Goal: Task Accomplishment & Management: Manage account settings

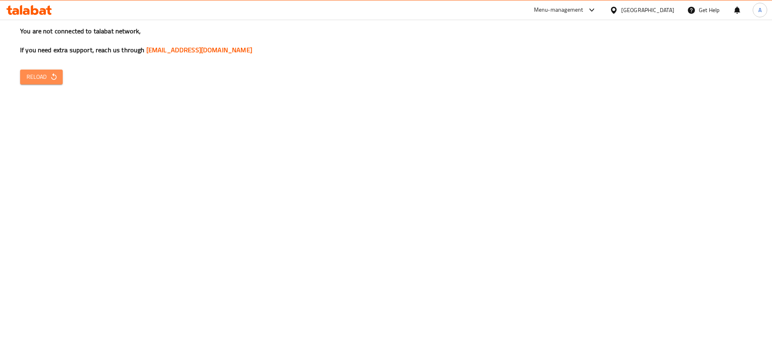
click at [25, 80] on button "Reload" at bounding box center [41, 77] width 43 height 15
click at [51, 78] on icon "button" at bounding box center [53, 76] width 5 height 7
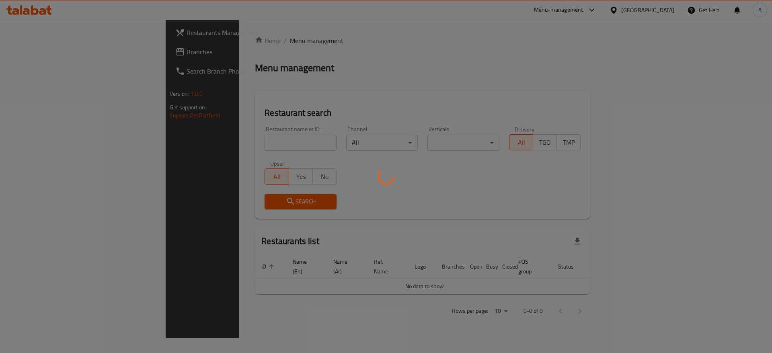
click at [249, 152] on div at bounding box center [386, 176] width 772 height 353
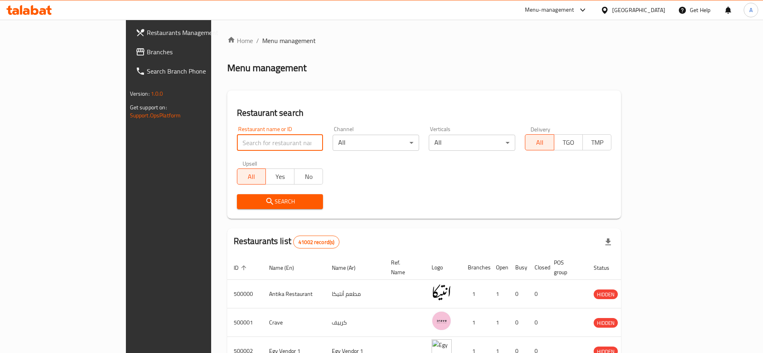
click at [251, 136] on input "search" at bounding box center [280, 143] width 86 height 16
click at [53, 11] on div at bounding box center [29, 10] width 58 height 16
click at [49, 11] on icon at bounding box center [49, 10] width 6 height 9
click at [237, 142] on input "search" at bounding box center [280, 143] width 86 height 16
paste input "697115"
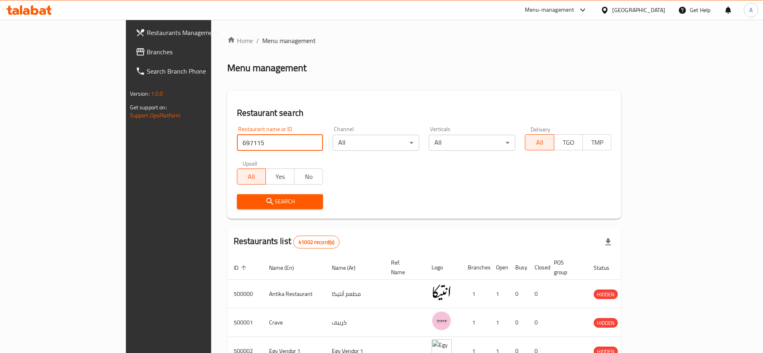
type input "697115"
click button "Search" at bounding box center [280, 201] width 86 height 15
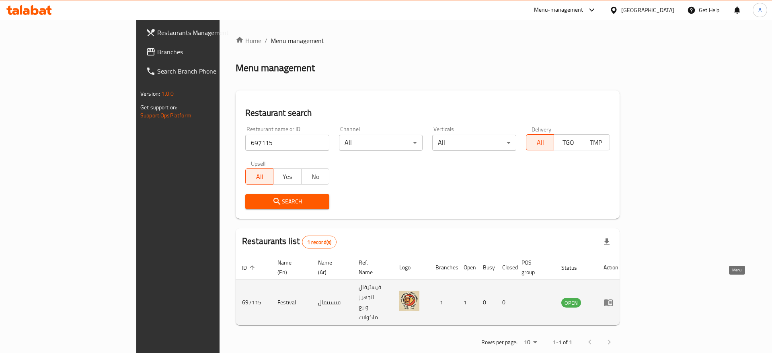
click at [612, 301] on icon "enhanced table" at bounding box center [610, 302] width 3 height 3
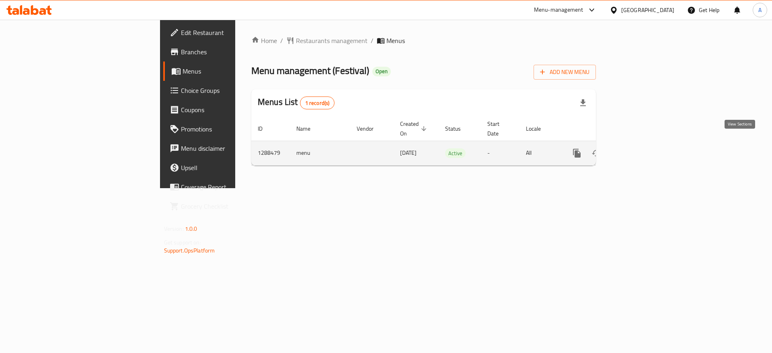
click at [640, 148] on icon "enhanced table" at bounding box center [635, 153] width 10 height 10
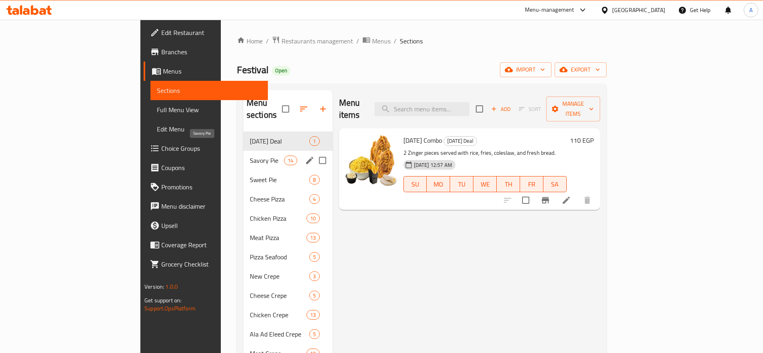
click at [250, 156] on span "Savory Pie" at bounding box center [267, 161] width 34 height 10
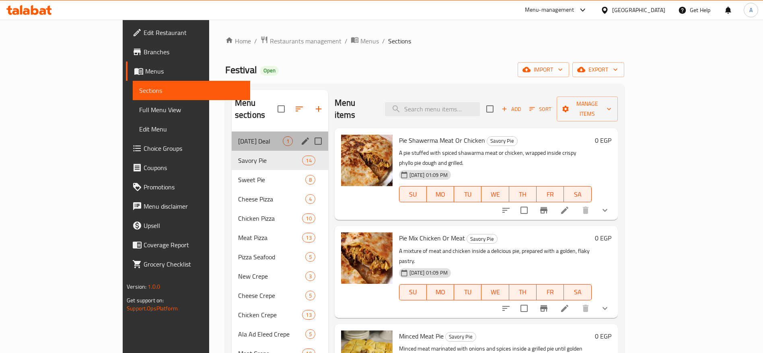
click at [232, 135] on div "Sunday Deal 1" at bounding box center [280, 141] width 97 height 19
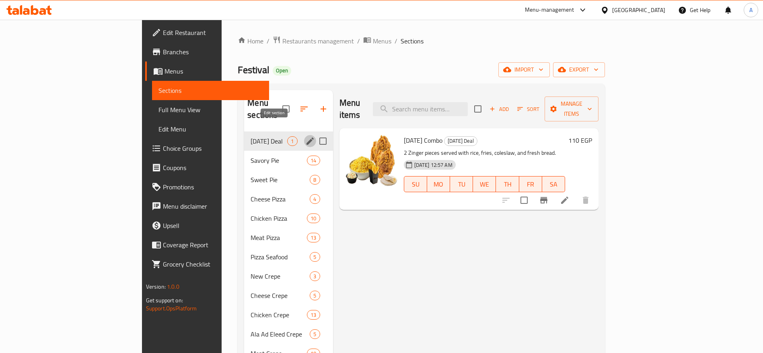
click at [307, 138] on icon "edit" at bounding box center [310, 141] width 7 height 7
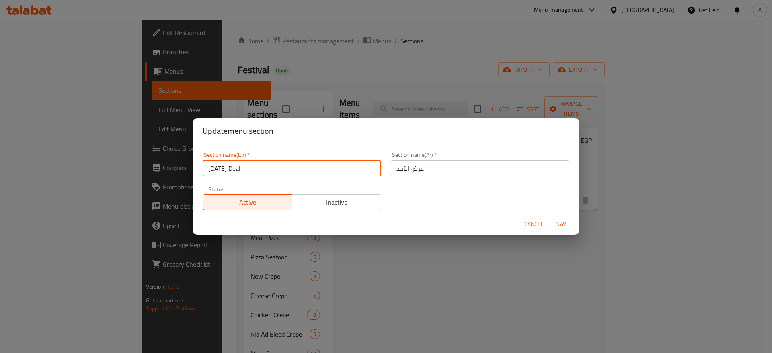
click at [296, 162] on input "Sunday Deal" at bounding box center [292, 168] width 179 height 16
type input "u"
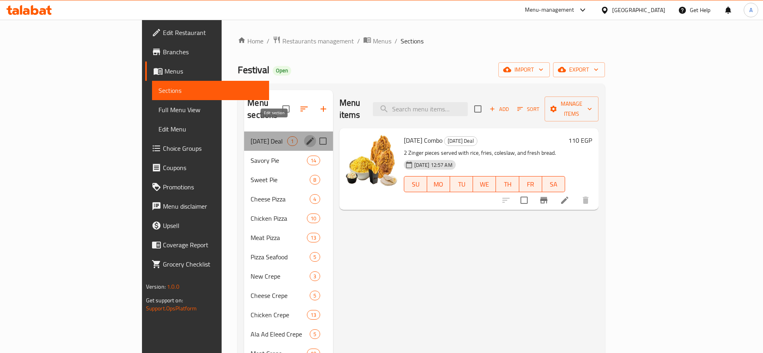
click at [307, 138] on icon "edit" at bounding box center [310, 141] width 7 height 7
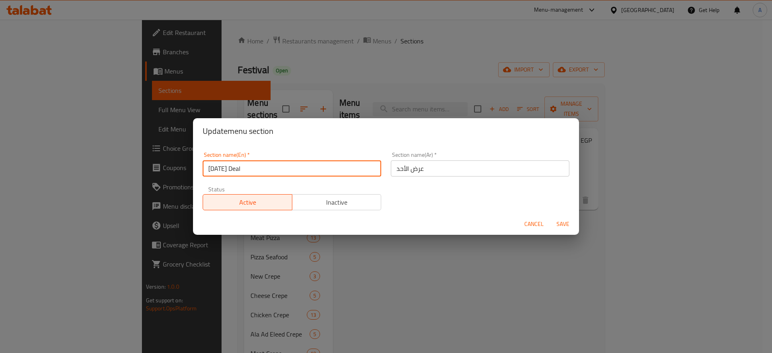
click at [354, 169] on input "Sunday Deal" at bounding box center [292, 168] width 179 height 16
type input "S"
type input "UP TO 40% Off"
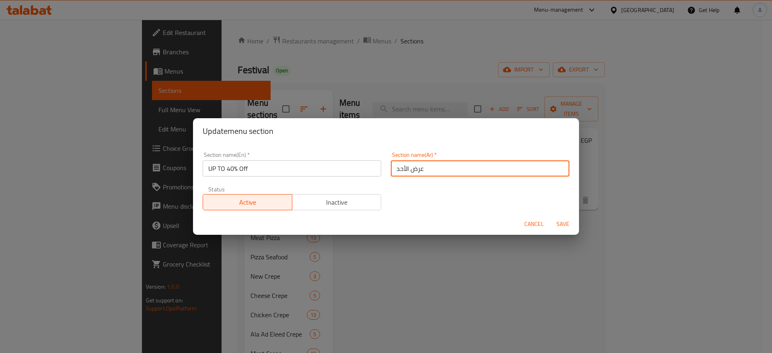
type input "خ"
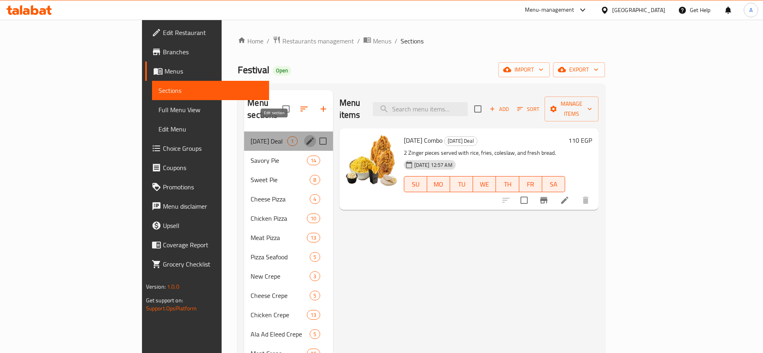
click at [305, 136] on icon "edit" at bounding box center [310, 141] width 10 height 10
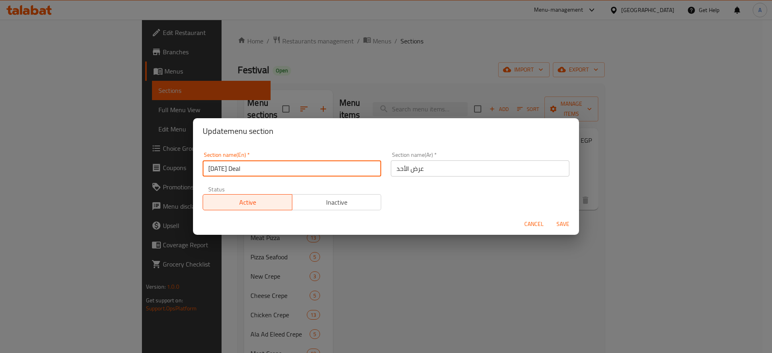
click at [273, 162] on input "Sunday Deal" at bounding box center [292, 168] width 179 height 16
type input "ع"
type input "U"
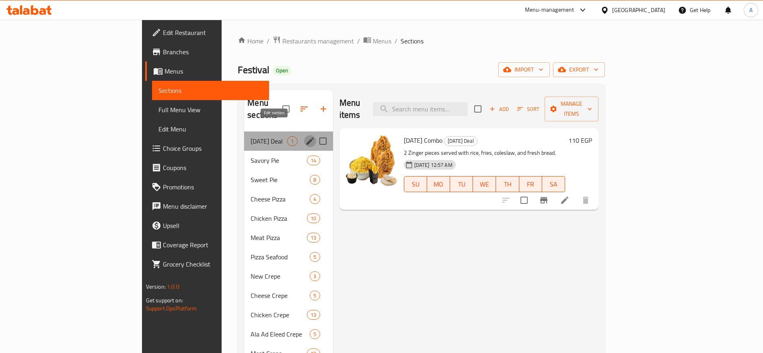
click at [305, 136] on icon "edit" at bounding box center [310, 141] width 10 height 10
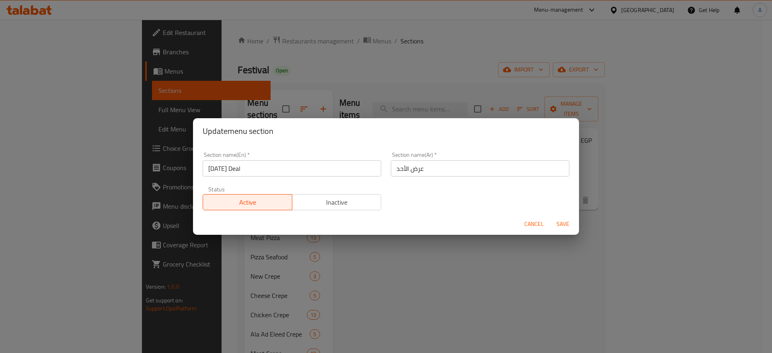
click at [320, 165] on input "Sunday Deal" at bounding box center [292, 168] width 179 height 16
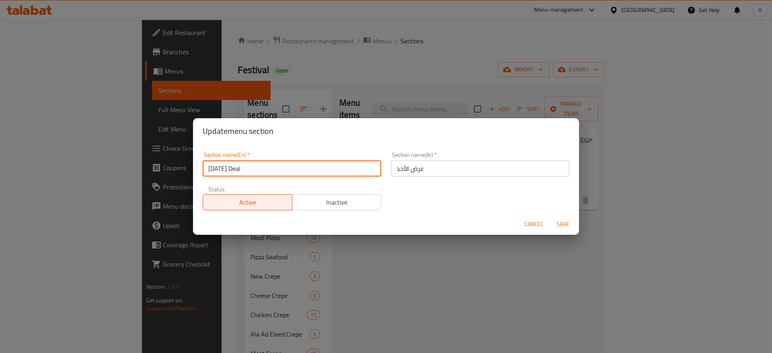
click at [320, 165] on input "Sunday Deal" at bounding box center [292, 168] width 179 height 16
type input "UP TO 40% Off"
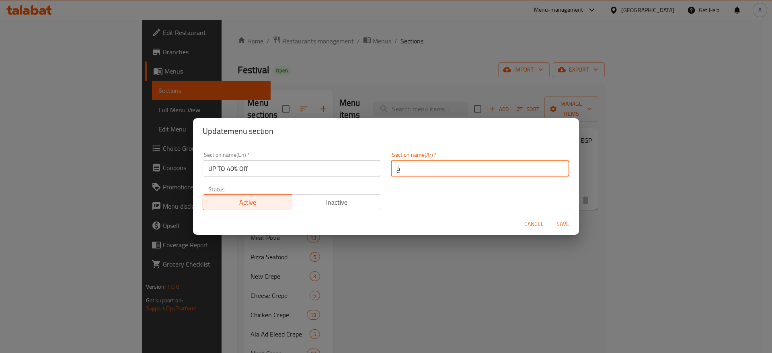
type input "خ"
type button "0"
type input "خصومات تصل إلى 40%"
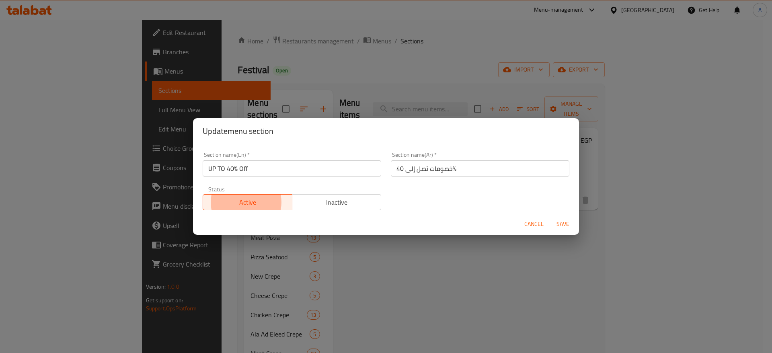
type button "1"
click at [565, 223] on span "Save" at bounding box center [563, 224] width 19 height 10
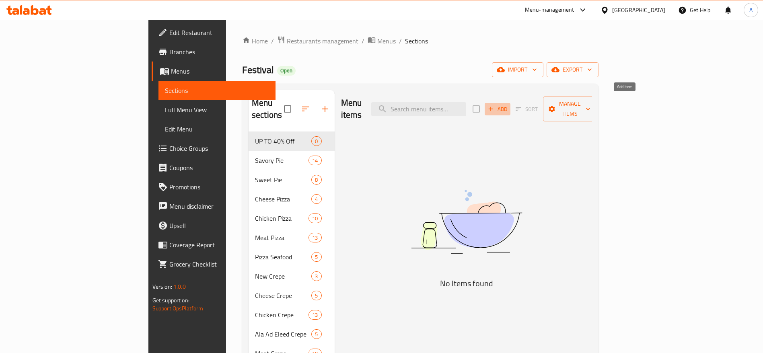
click at [494, 105] on icon "button" at bounding box center [490, 108] width 7 height 7
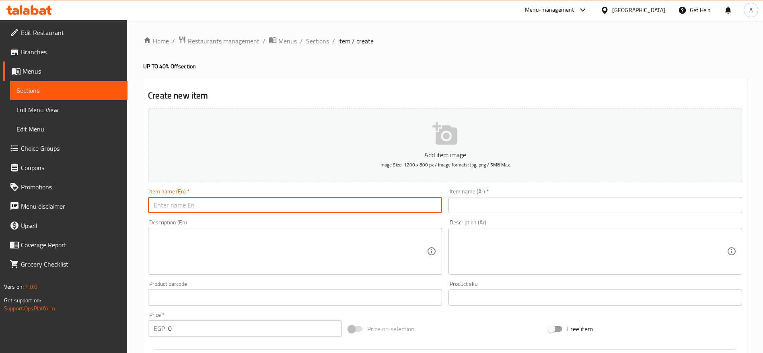
click at [363, 204] on input "text" at bounding box center [295, 205] width 294 height 16
paste input "Buy Big Get Small"
type input "Buy Big Get Small"
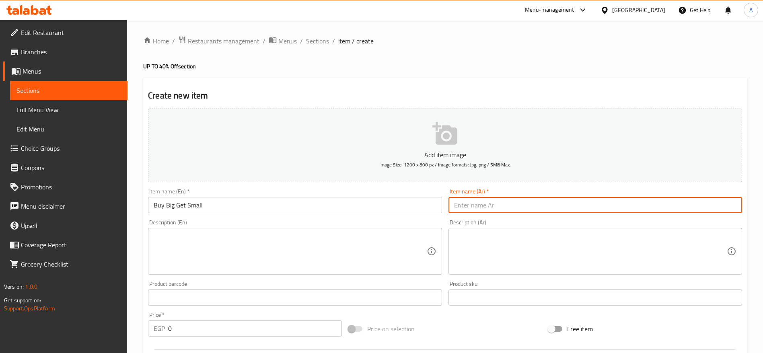
click at [471, 207] on input "text" at bounding box center [596, 205] width 294 height 16
paste input "اشتري الكبيرة وخد الصغيرة"
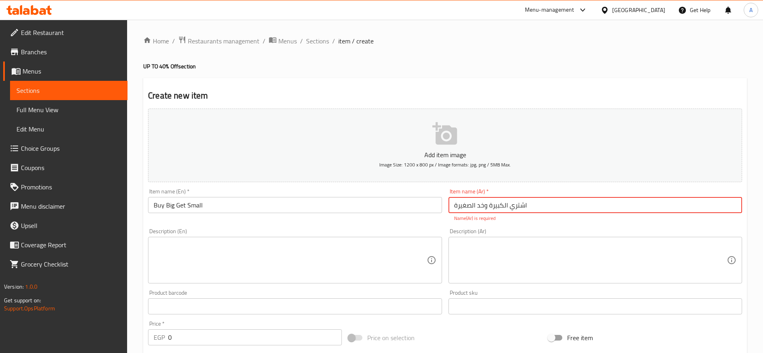
type input "اشتري الكبيرة وخد الصغيرة"
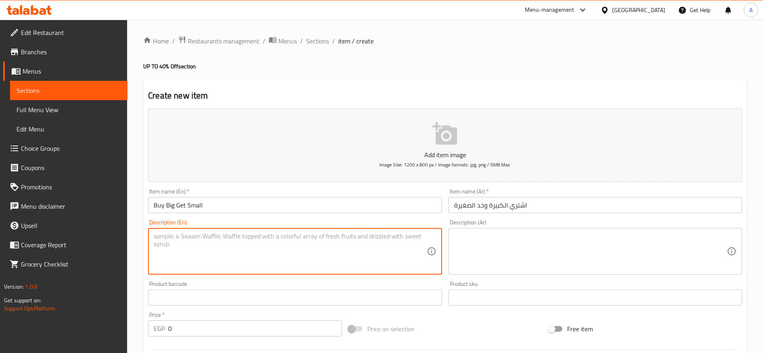
click at [336, 246] on textarea at bounding box center [290, 252] width 273 height 38
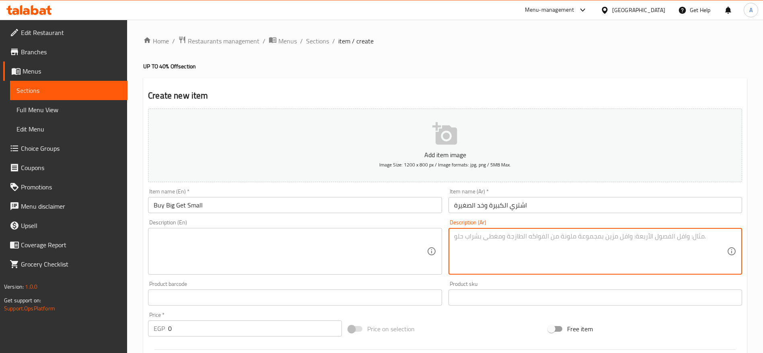
click at [537, 242] on textarea at bounding box center [590, 252] width 273 height 38
paste textarea "اطلب أي بيتزا كبيرة (شاورما فراخ – باربكيو – رانش) ومعاها بيتزا صغيرة (بانيه أو…"
type textarea "اطلب أي بيتزا كبيرة (شاورما فراخ – باربكيو – رانش) ومعاها بيتزا صغيرة (بانيه أو…"
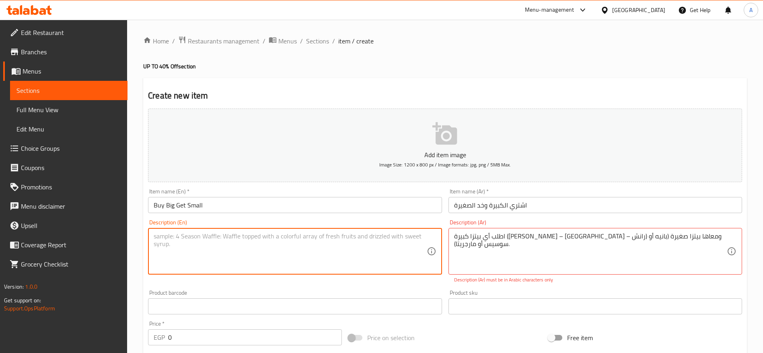
click at [391, 239] on textarea at bounding box center [290, 252] width 273 height 38
paste textarea "Order any large pizza (chicken shawarma – barbecue – ranch) and get a small piz…"
type textarea "Order any large pizza (chicken shawarma – barbecue – ranch) and get a small piz…"
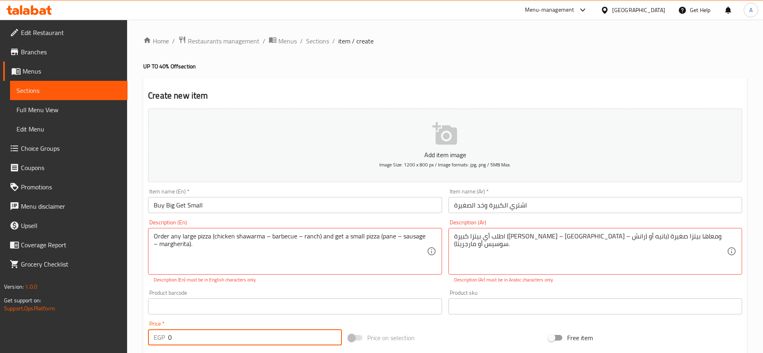
click at [226, 339] on input "0" at bounding box center [255, 337] width 174 height 16
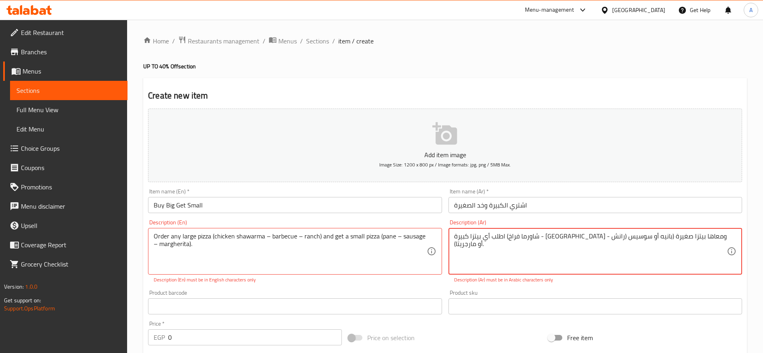
type textarea "اطلب أي بيتزا كبيرة (شاورما فراخ - باربكيو - رانش) ومعاها بيتزا صغيرة (بانيه أو…"
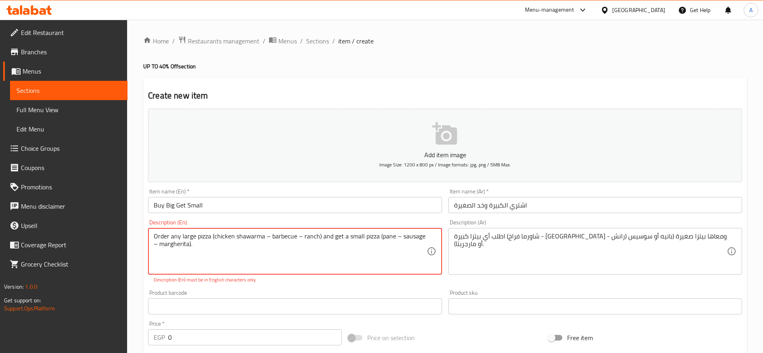
drag, startPoint x: 301, startPoint y: 235, endPoint x: 267, endPoint y: 306, distance: 78.3
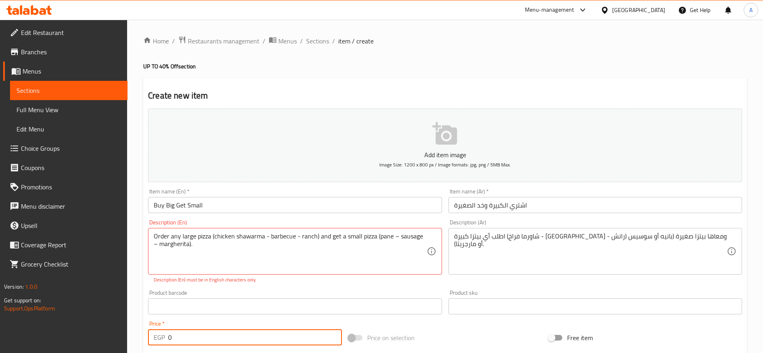
click at [232, 337] on input "0" at bounding box center [255, 337] width 174 height 16
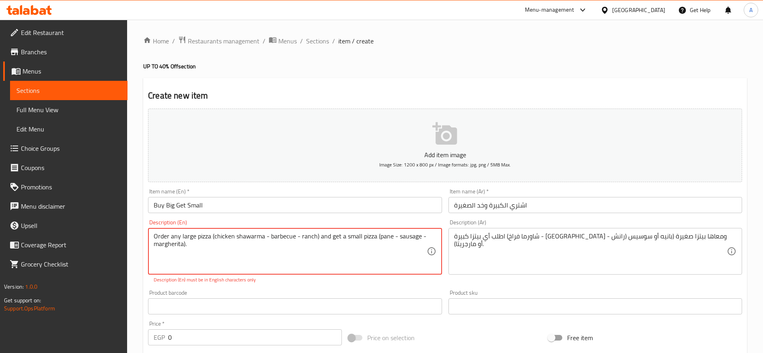
type textarea "Order any large pizza (chicken shawarma - barbecue - ranch) and get a small piz…"
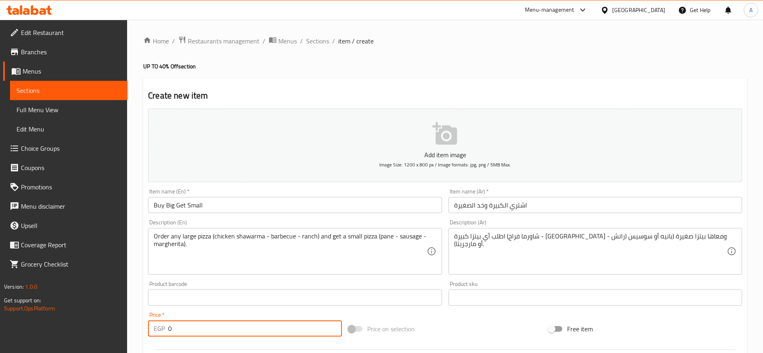
click at [218, 340] on div "Add item image Image Size: 1200 x 800 px / Image formats: jpg, png / 5MB Max. I…" at bounding box center [445, 278] width 601 height 347
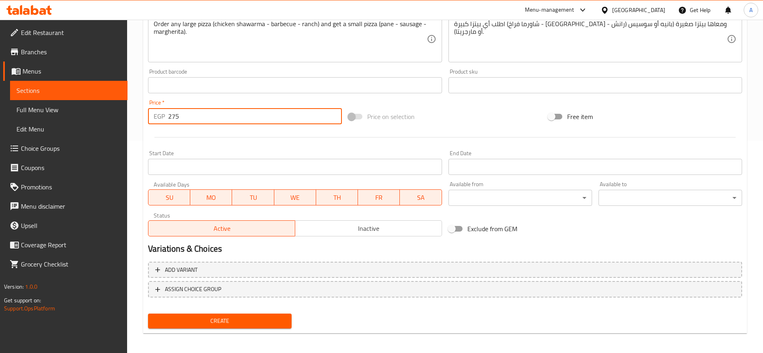
scroll to position [215, 0]
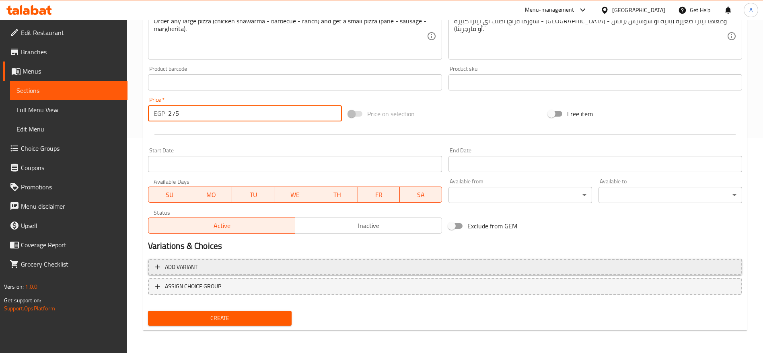
type input "275"
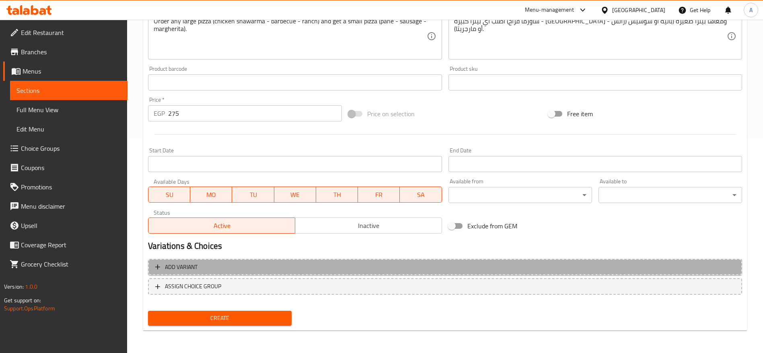
click at [245, 266] on span "Add variant" at bounding box center [445, 267] width 580 height 10
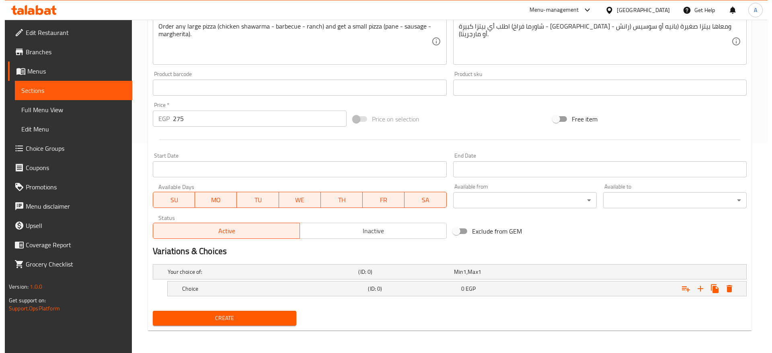
scroll to position [210, 0]
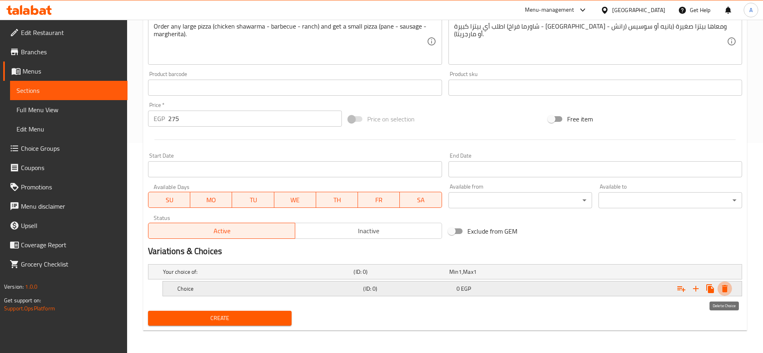
click at [728, 291] on icon "Expand" at bounding box center [725, 289] width 10 height 10
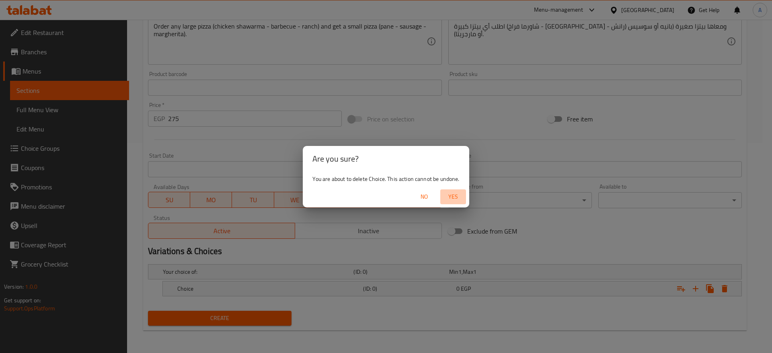
click at [456, 198] on span "Yes" at bounding box center [453, 197] width 19 height 10
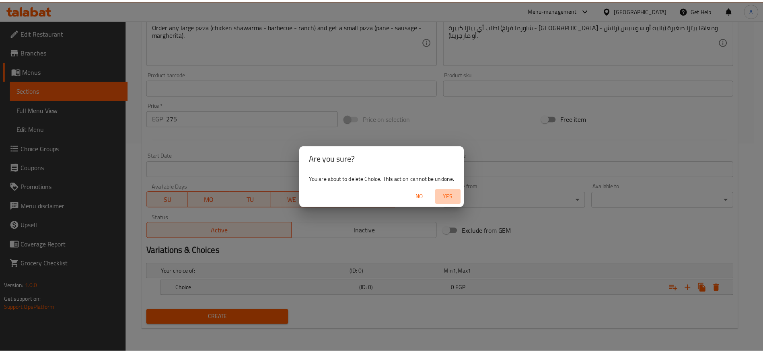
scroll to position [207, 0]
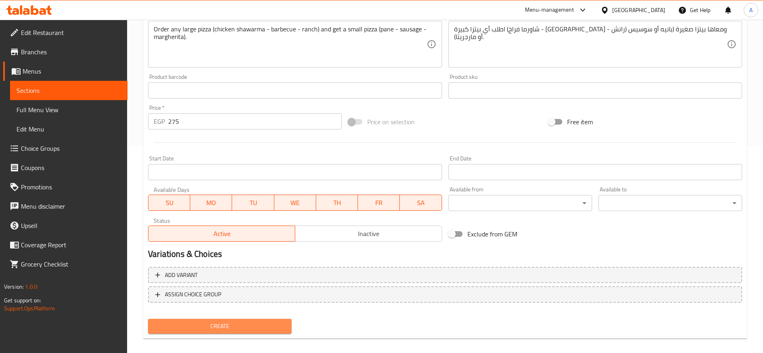
click at [258, 327] on span "Create" at bounding box center [219, 326] width 131 height 10
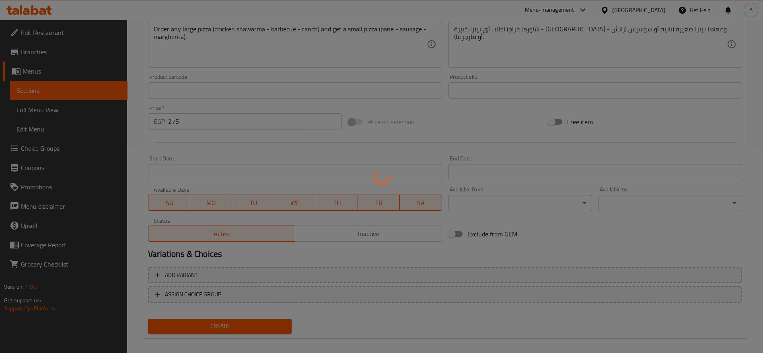
type input "0"
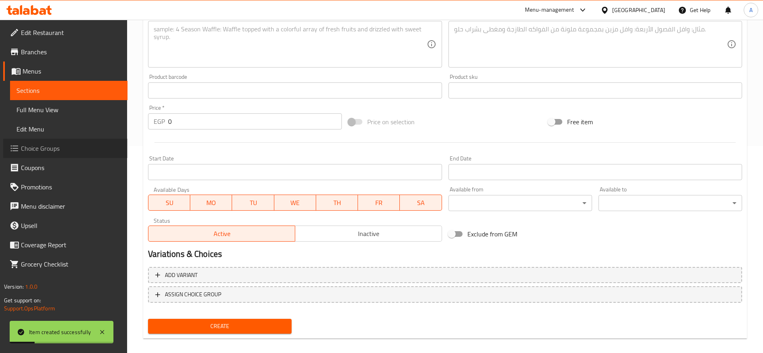
click at [35, 147] on span "Choice Groups" at bounding box center [71, 149] width 100 height 10
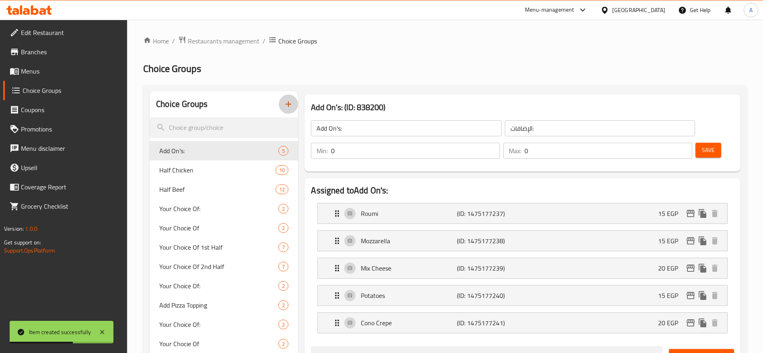
click at [284, 105] on icon "button" at bounding box center [289, 104] width 10 height 10
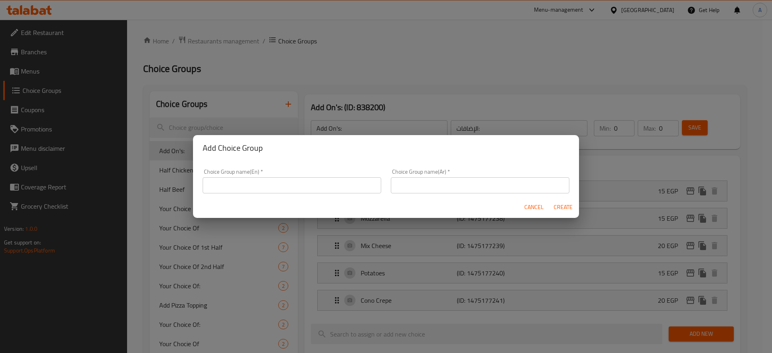
click at [300, 188] on input "text" at bounding box center [292, 185] width 179 height 16
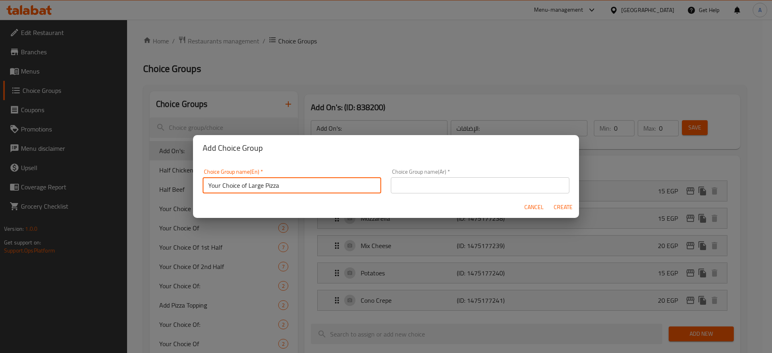
type input "Your Choice of Large Pizza"
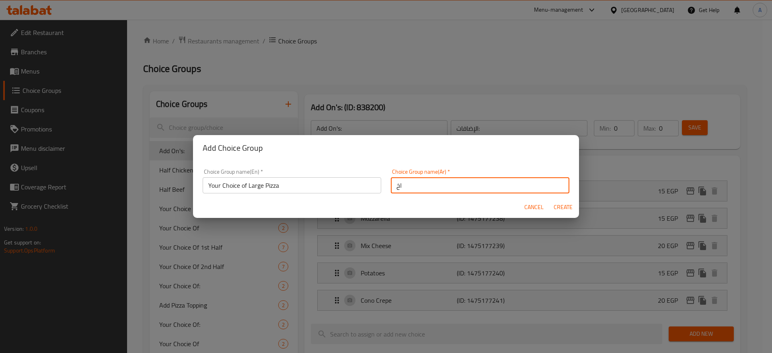
type input "ا"
click at [303, 184] on input "Your Choice of Large Pizza" at bounding box center [292, 185] width 179 height 16
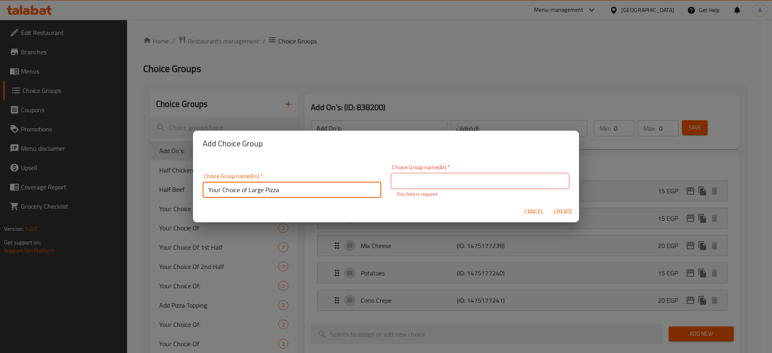
click at [303, 184] on input "Your Choice of Large Pizza" at bounding box center [292, 190] width 179 height 16
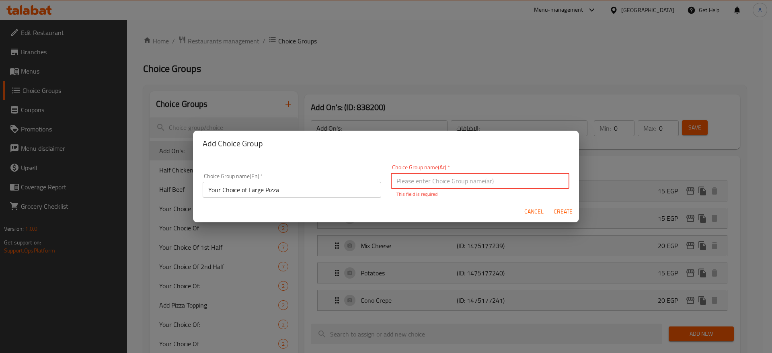
click at [445, 176] on input "text" at bounding box center [480, 181] width 179 height 16
paste input "اختيارك من البيتزا الكبيرة"
type input "اختيارك من البيتزا الكبيرة"
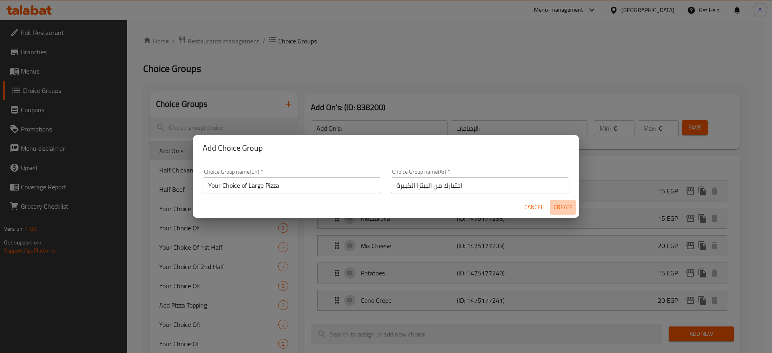
click at [564, 211] on span "Create" at bounding box center [563, 207] width 19 height 10
type input "Your Choice of Large Pizza"
type input "اختيارك من البيتزا الكبيرة"
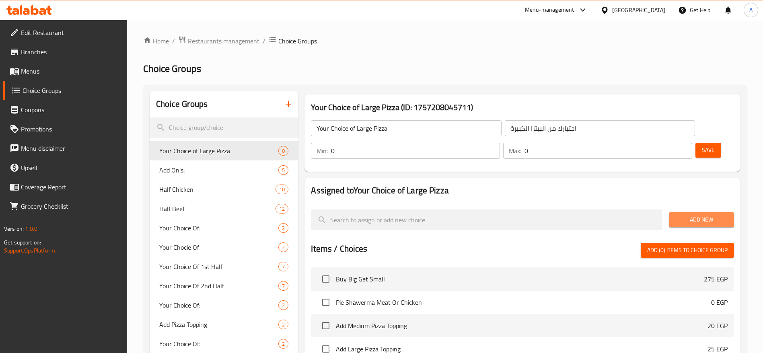
click at [704, 215] on span "Add New" at bounding box center [701, 220] width 52 height 10
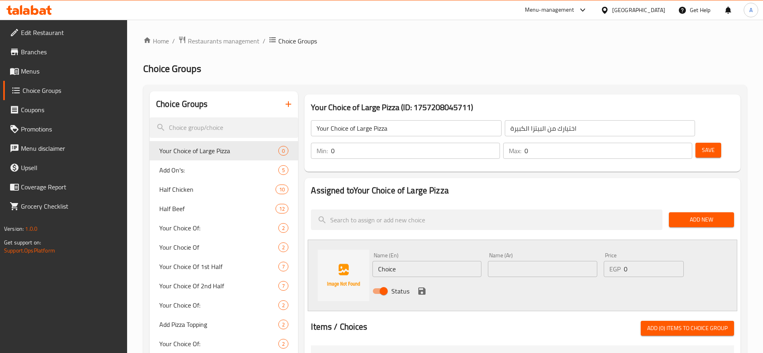
click at [406, 261] on input "Choice" at bounding box center [426, 269] width 109 height 16
paste input "chicken shawarma"
click at [406, 261] on input "chicken shawarma" at bounding box center [426, 269] width 109 height 16
type input "chicken shawarma"
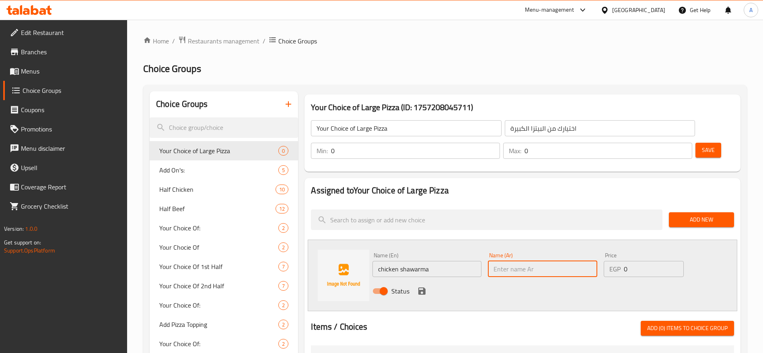
click at [517, 261] on input "text" at bounding box center [542, 269] width 109 height 16
paste input "شاورما فراخ"
type input "شاورما فراخ"
click at [422, 288] on icon "save" at bounding box center [421, 291] width 7 height 7
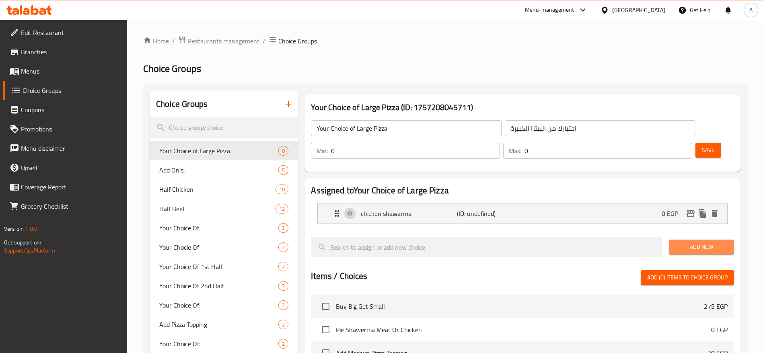
click at [685, 242] on span "Add New" at bounding box center [701, 247] width 52 height 10
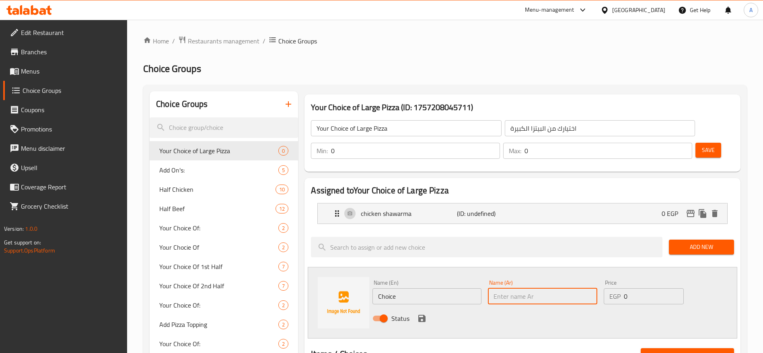
click at [503, 288] on input "text" at bounding box center [542, 296] width 109 height 16
paste input "باربكيو"
type input "باربكيو"
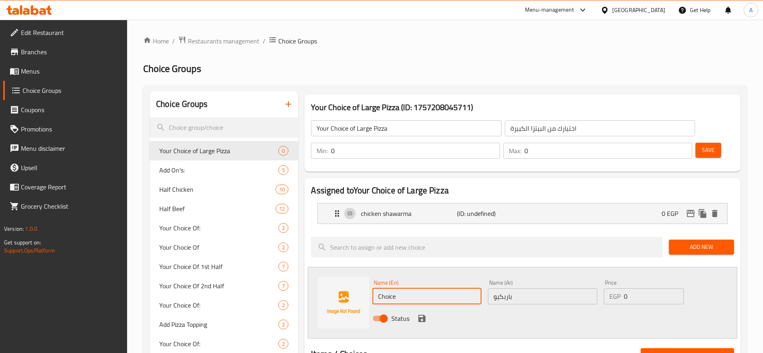
click at [442, 288] on input "Choice" at bounding box center [426, 296] width 109 height 16
paste input "barbecu"
type input "barbecue"
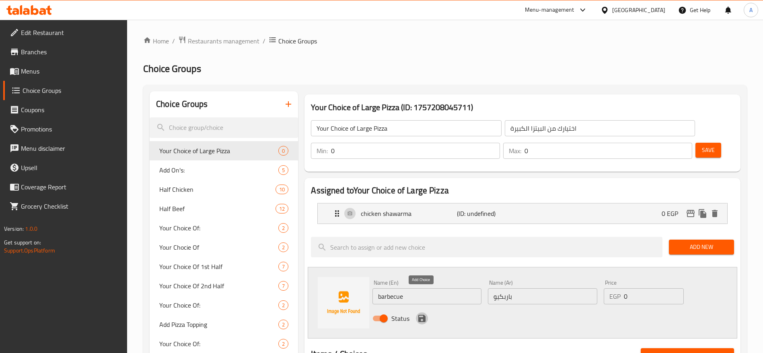
click at [424, 315] on icon "save" at bounding box center [421, 318] width 7 height 7
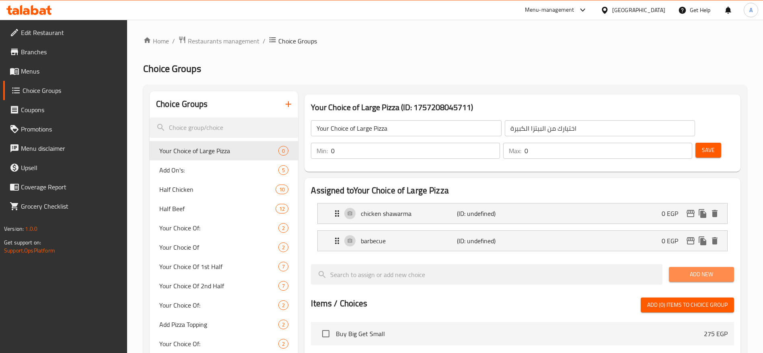
click at [681, 270] on span "Add New" at bounding box center [701, 275] width 52 height 10
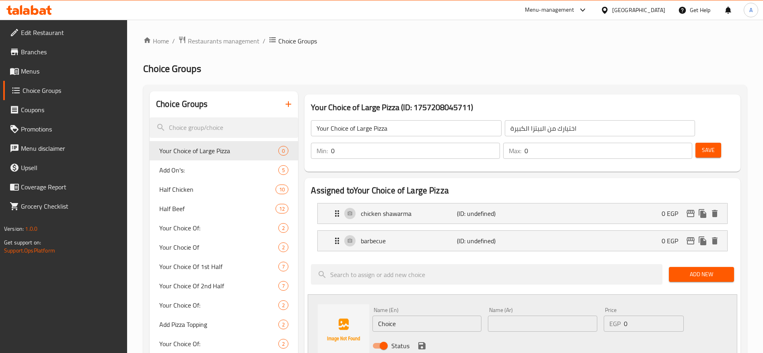
click at [443, 316] on input "Choice" at bounding box center [426, 324] width 109 height 16
paste input "ranch"
click at [443, 316] on input "ranch" at bounding box center [426, 324] width 109 height 16
type input "ranch"
paste input "رانش"
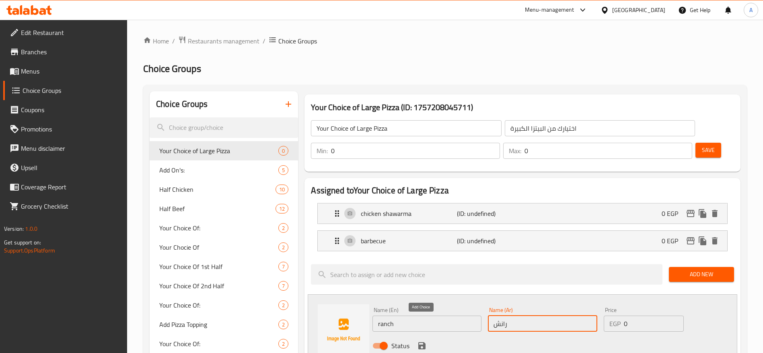
type input "رانش"
click at [422, 341] on icon "save" at bounding box center [422, 346] width 10 height 10
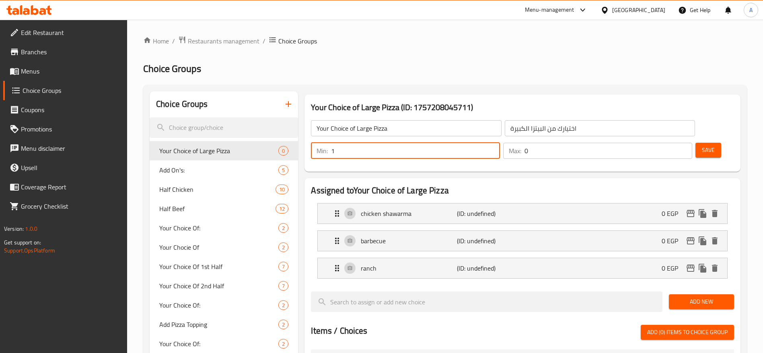
type input "1"
click at [500, 143] on input "1" at bounding box center [415, 151] width 169 height 16
type input "1"
click at [673, 143] on input "1" at bounding box center [609, 151] width 168 height 16
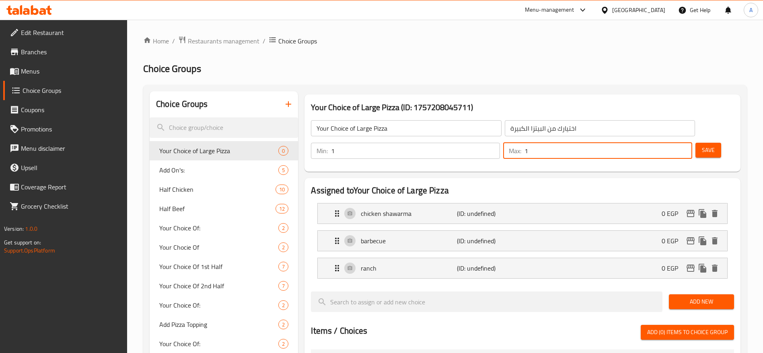
click at [702, 145] on span "Save" at bounding box center [708, 150] width 13 height 10
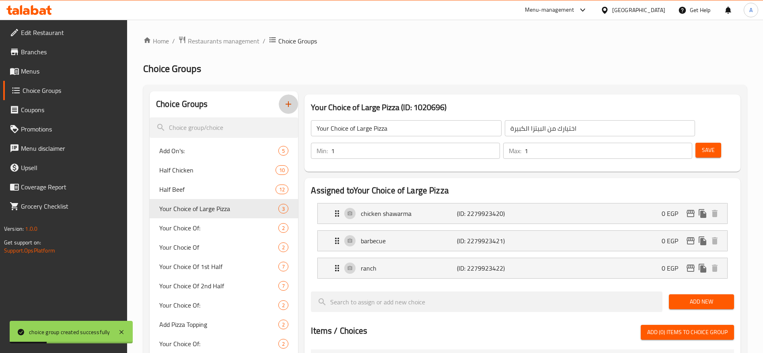
click at [286, 104] on icon "button" at bounding box center [289, 104] width 6 height 6
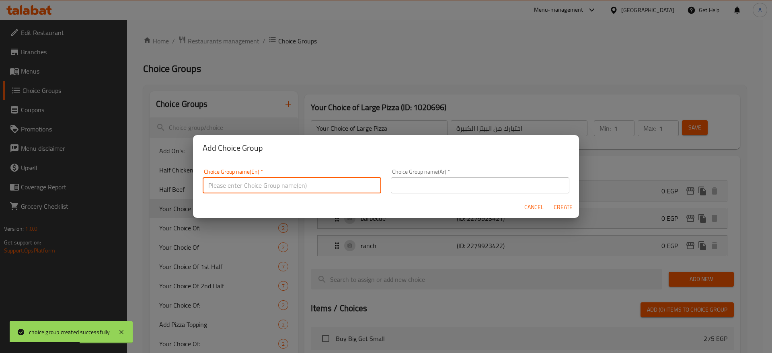
click at [280, 190] on input "text" at bounding box center [292, 185] width 179 height 16
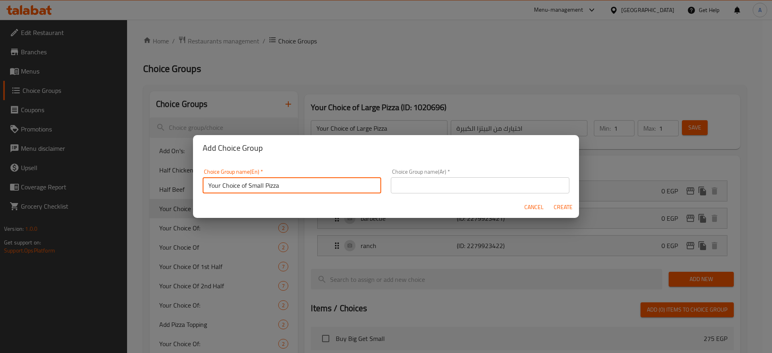
type input "Your Choice of Small Pizza"
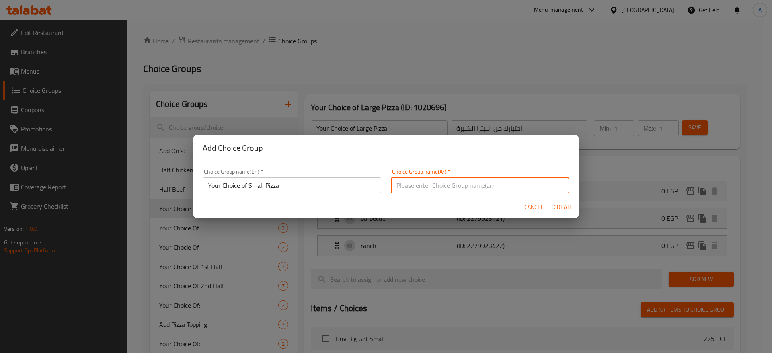
click at [448, 189] on input "text" at bounding box center [480, 185] width 179 height 16
paste input "اختيارك من البيتزا الصغيرة"
type input "اختيارك من البيتزا الصغيرة"
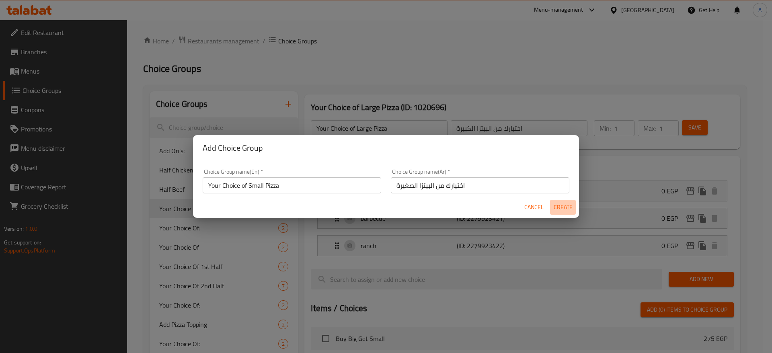
click at [560, 206] on span "Create" at bounding box center [563, 207] width 19 height 10
type input "Your Choice of Small Pizza"
type input "اختيارك من البيتزا الصغيرة"
type input "0"
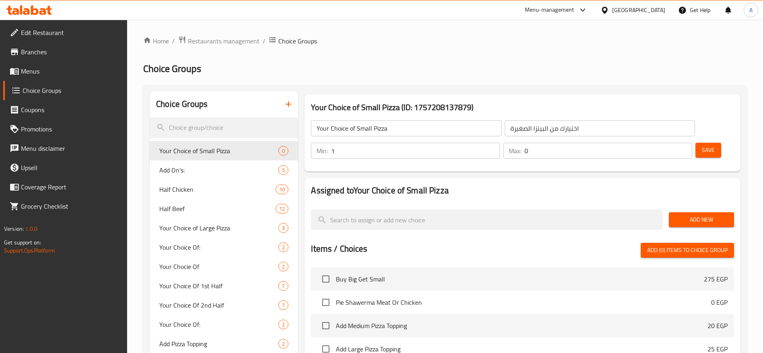
type input "1"
click at [500, 143] on input "1" at bounding box center [415, 151] width 169 height 16
click at [674, 143] on input "0" at bounding box center [609, 151] width 168 height 16
type input "1"
click at [671, 143] on input "1" at bounding box center [609, 151] width 168 height 16
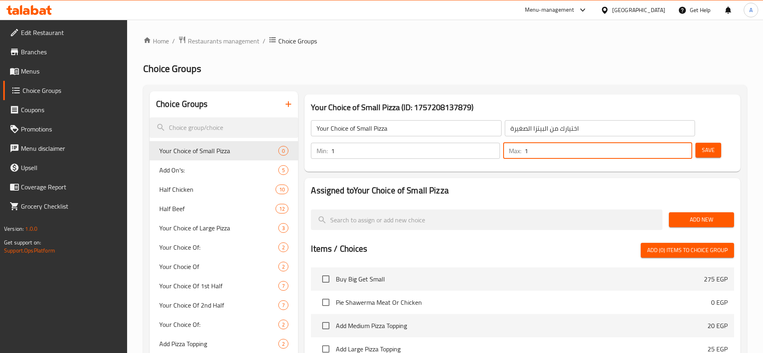
click at [702, 145] on span "Save" at bounding box center [708, 150] width 13 height 10
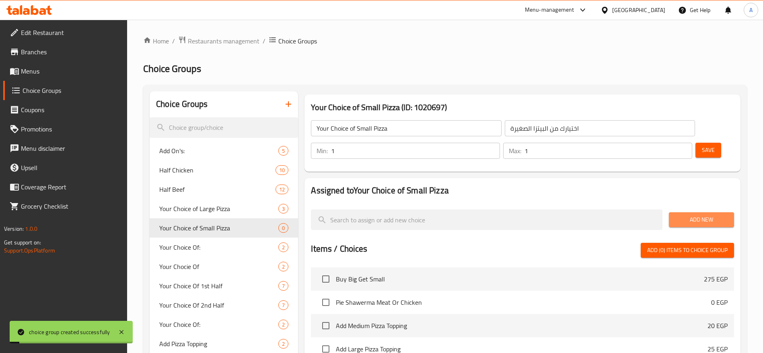
click at [699, 215] on span "Add New" at bounding box center [701, 220] width 52 height 10
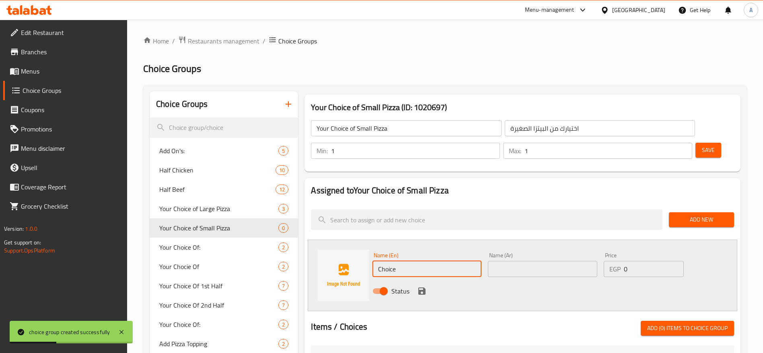
click at [402, 261] on input "Choice" at bounding box center [426, 269] width 109 height 16
paste input "pan"
type input "pane"
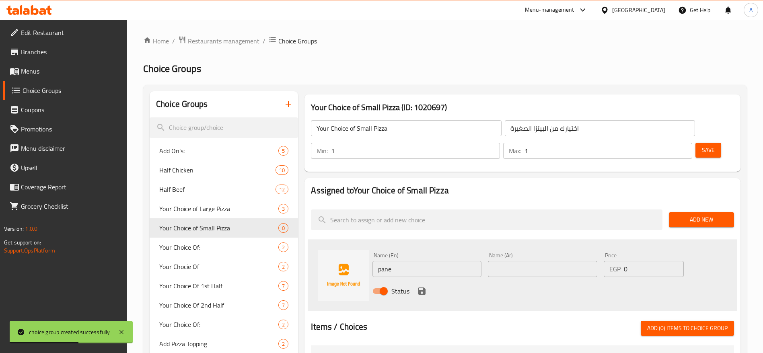
click at [388, 308] on div at bounding box center [522, 311] width 423 height 6
paste input "بانيه"
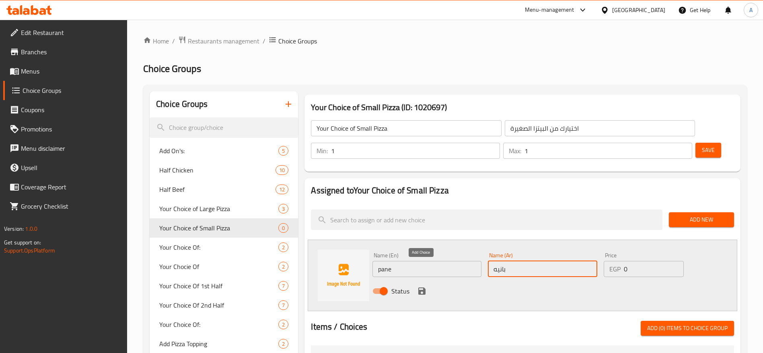
type input "بانيه"
click at [423, 288] on icon "save" at bounding box center [421, 291] width 7 height 7
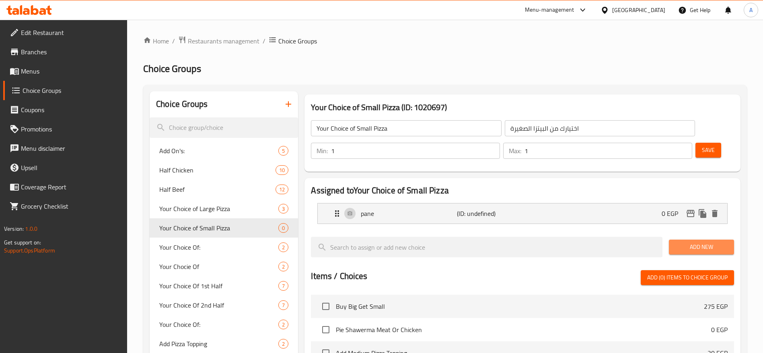
click at [678, 242] on span "Add New" at bounding box center [701, 247] width 52 height 10
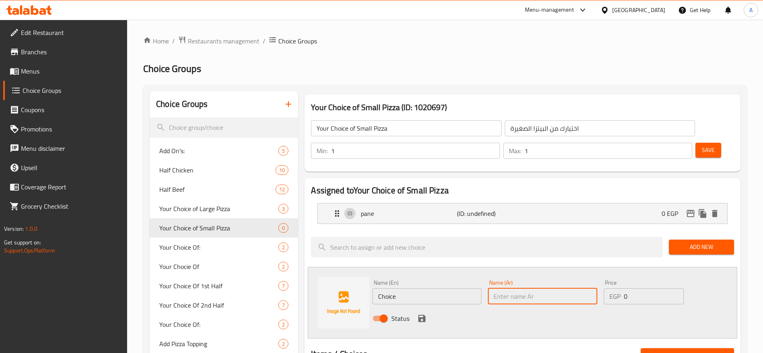
click at [504, 288] on input "text" at bounding box center [542, 296] width 109 height 16
paste input "سوسيس"
type input "سوسيس"
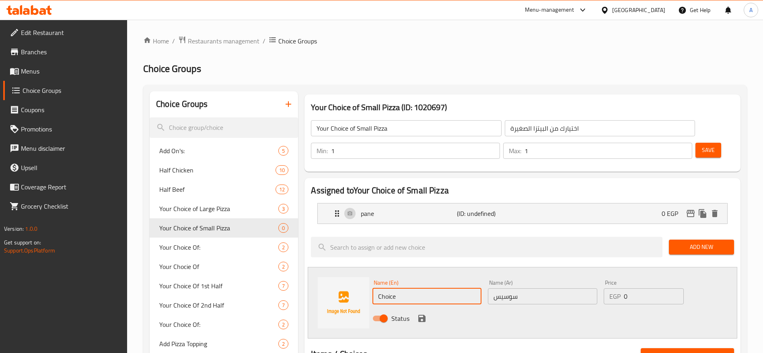
click at [418, 288] on input "Choice" at bounding box center [426, 296] width 109 height 16
click at [424, 288] on input "Choice" at bounding box center [426, 296] width 109 height 16
paste input "sausag"
click at [424, 288] on input "sausage" at bounding box center [426, 296] width 109 height 16
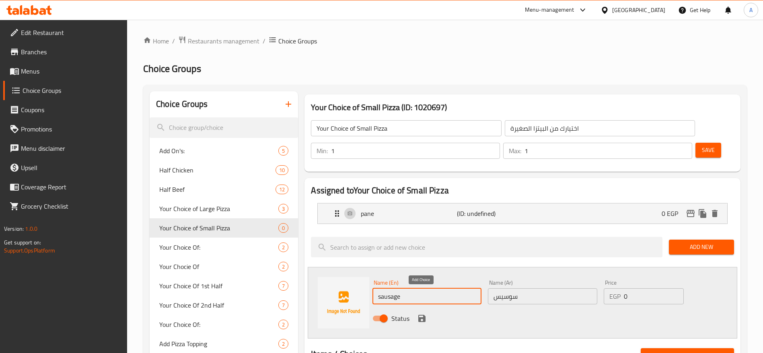
type input "sausage"
click at [425, 315] on icon "save" at bounding box center [421, 318] width 7 height 7
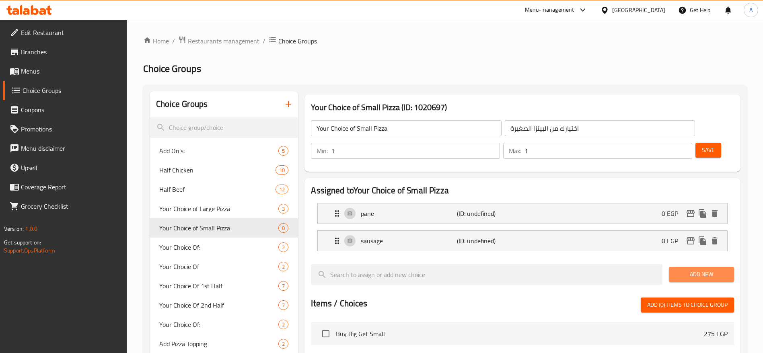
click at [679, 270] on span "Add New" at bounding box center [701, 275] width 52 height 10
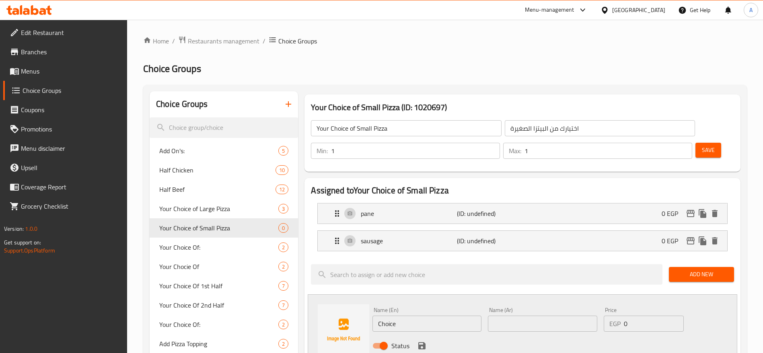
click at [444, 316] on input "Choice" at bounding box center [426, 324] width 109 height 16
paste input "margherita"
click at [444, 316] on input "margherita" at bounding box center [426, 324] width 109 height 16
type input "margherita"
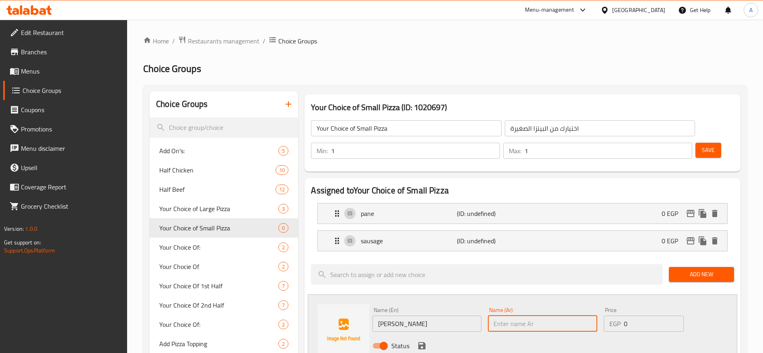
paste input "مارجريتا"
type input "مارجريتا"
click at [470, 335] on div "Status" at bounding box center [542, 346] width 346 height 22
click at [422, 342] on icon "save" at bounding box center [421, 345] width 7 height 7
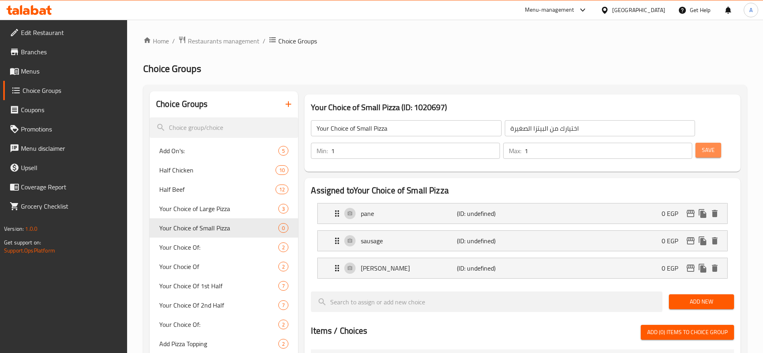
click at [702, 145] on span "Save" at bounding box center [708, 150] width 13 height 10
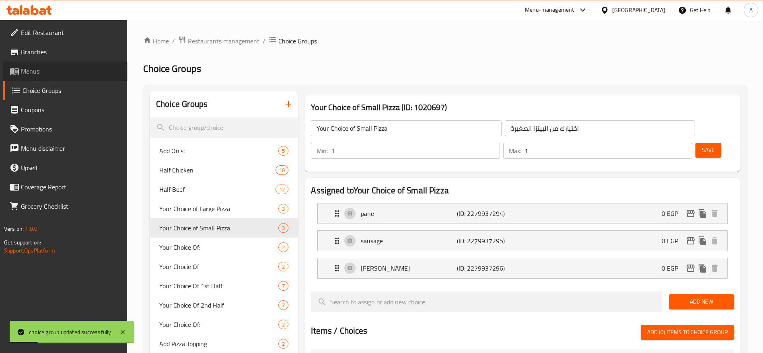
click at [62, 75] on span "Menus" at bounding box center [71, 71] width 100 height 10
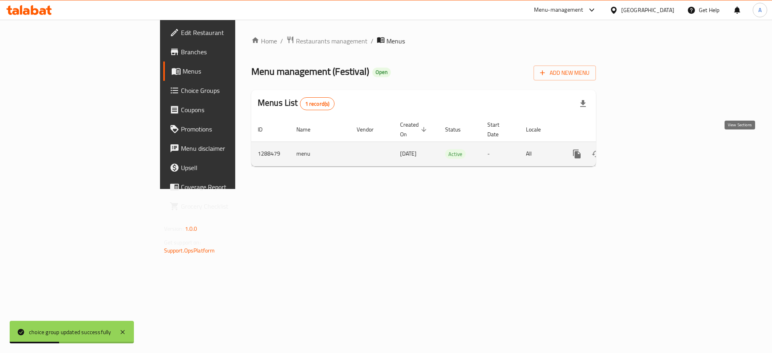
click at [640, 149] on icon "enhanced table" at bounding box center [635, 154] width 10 height 10
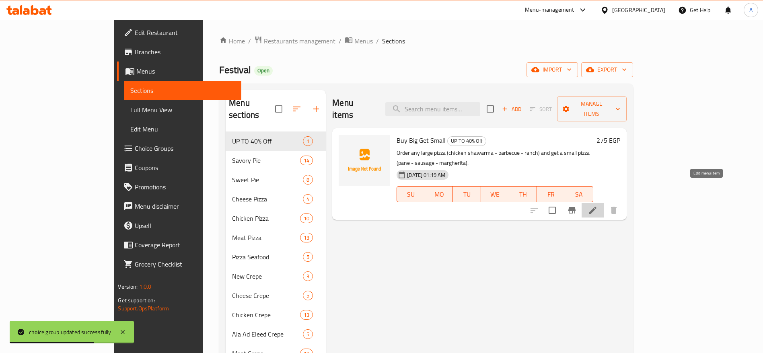
click at [597, 207] on icon at bounding box center [592, 210] width 7 height 7
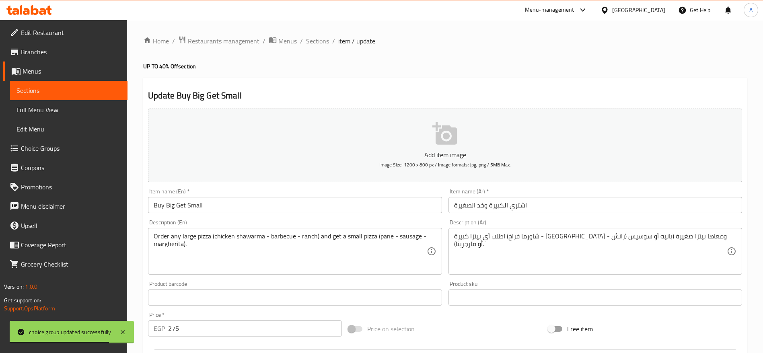
scroll to position [215, 0]
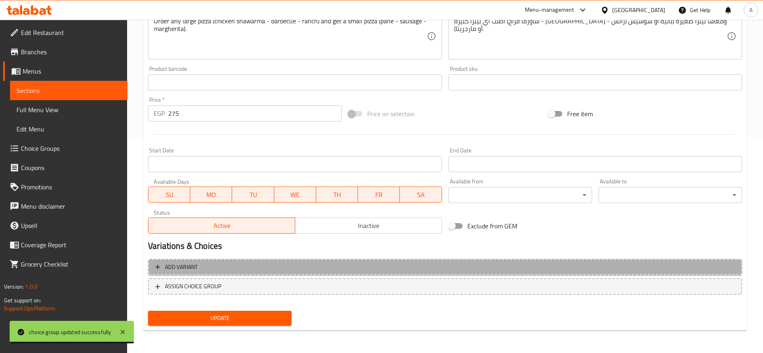
click at [268, 264] on span "Add variant" at bounding box center [445, 267] width 580 height 10
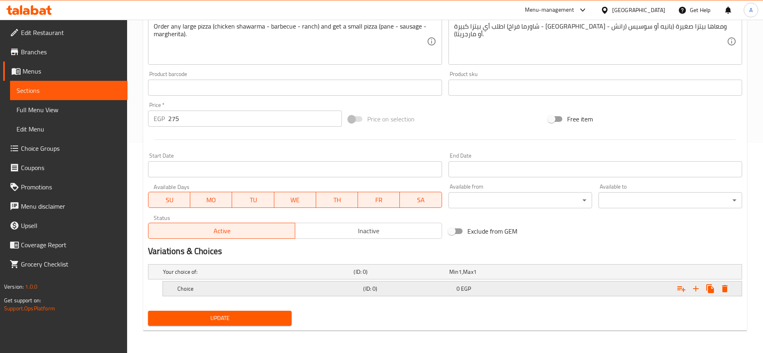
click at [340, 285] on h5 "Choice" at bounding box center [268, 289] width 183 height 8
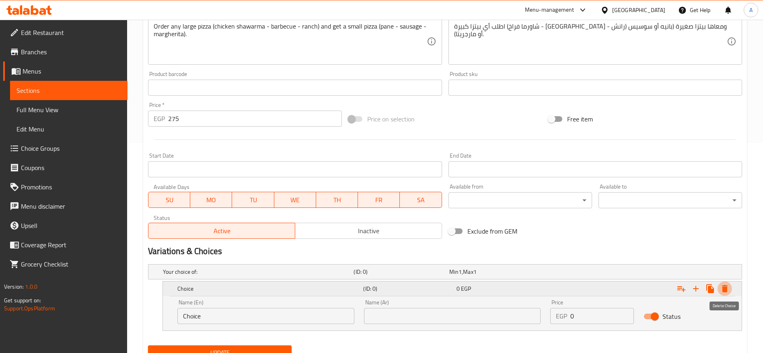
click at [725, 286] on icon "Expand" at bounding box center [725, 289] width 10 height 10
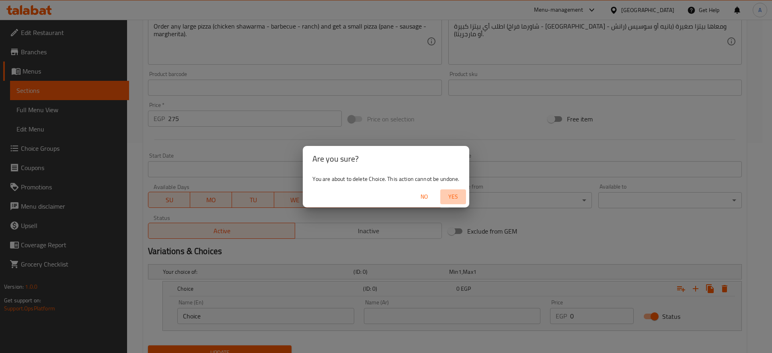
click at [456, 200] on span "Yes" at bounding box center [453, 197] width 19 height 10
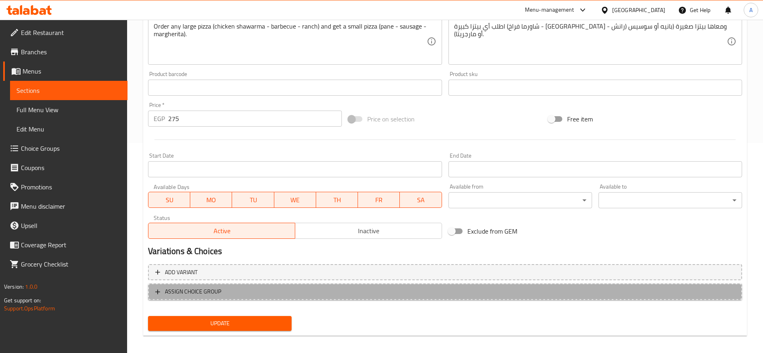
click at [361, 289] on span "ASSIGN CHOICE GROUP" at bounding box center [445, 292] width 580 height 10
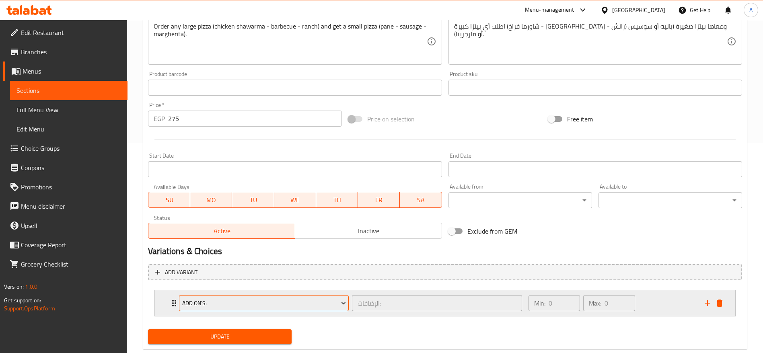
click at [344, 301] on icon "Expand" at bounding box center [344, 303] width 8 height 8
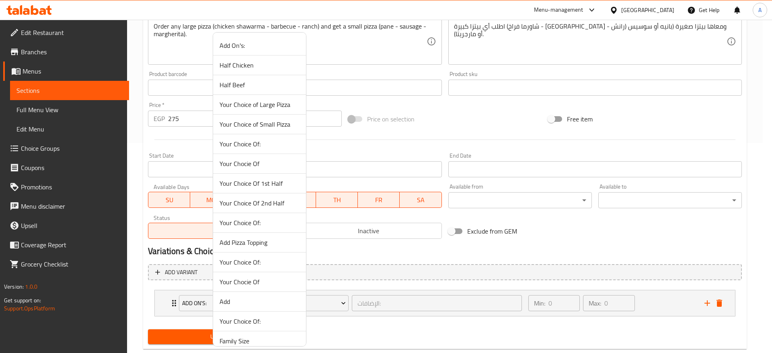
click at [288, 109] on span "Your Choice of Large Pizza" at bounding box center [260, 105] width 80 height 10
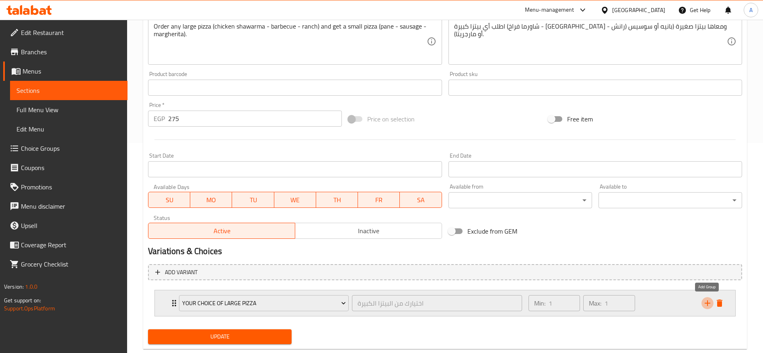
click at [708, 303] on icon "add" at bounding box center [708, 303] width 6 height 6
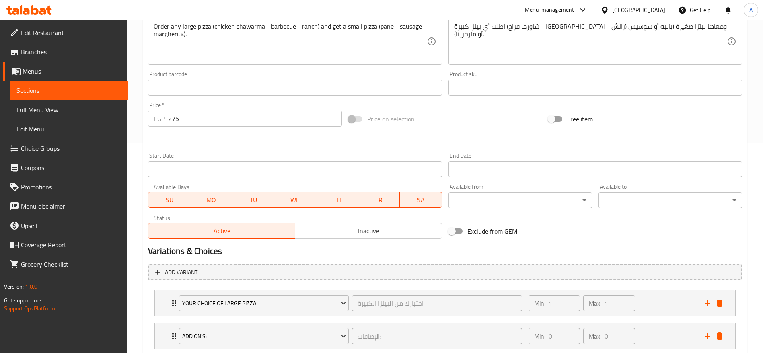
scroll to position [256, 0]
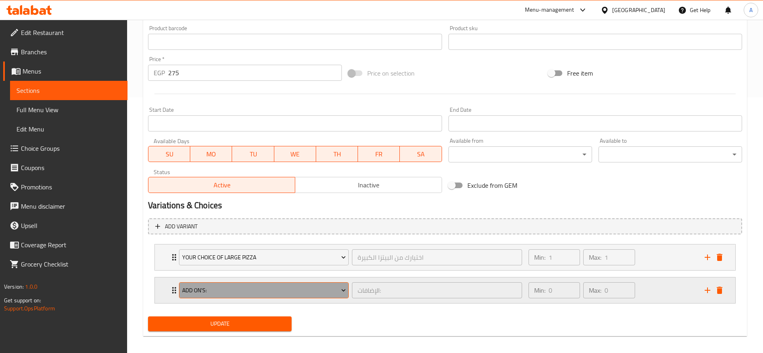
click at [339, 287] on span "Add On's:" at bounding box center [264, 291] width 164 height 10
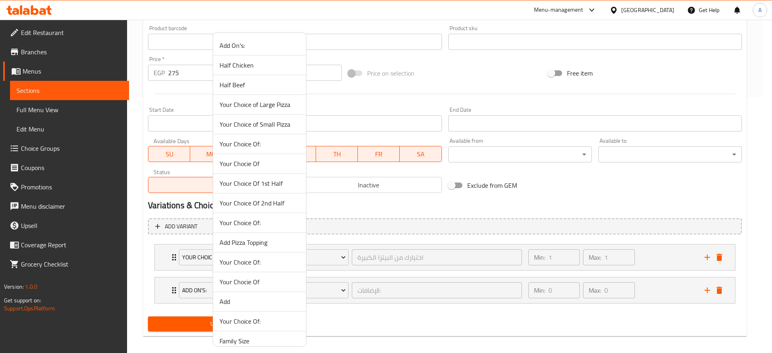
click at [281, 119] on span "Your Choice of Small Pizza" at bounding box center [260, 124] width 80 height 10
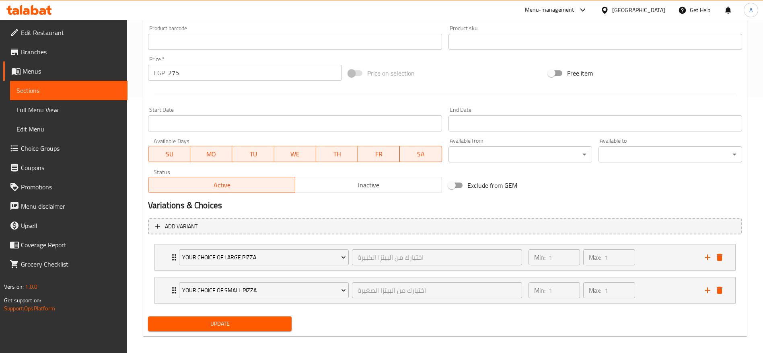
click at [253, 323] on span "Update" at bounding box center [219, 324] width 131 height 10
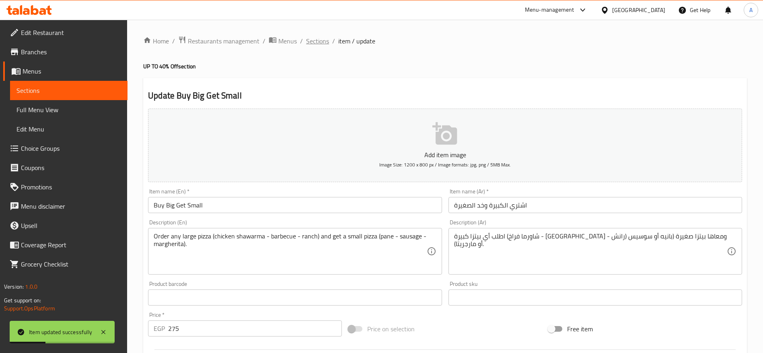
click at [323, 41] on span "Sections" at bounding box center [317, 41] width 23 height 10
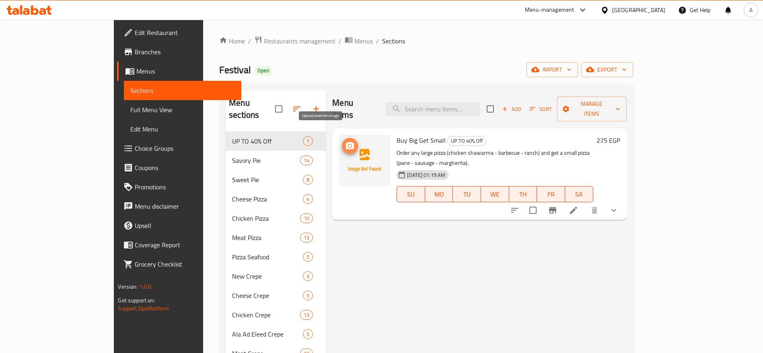
click at [342, 141] on span "upload picture" at bounding box center [350, 146] width 16 height 10
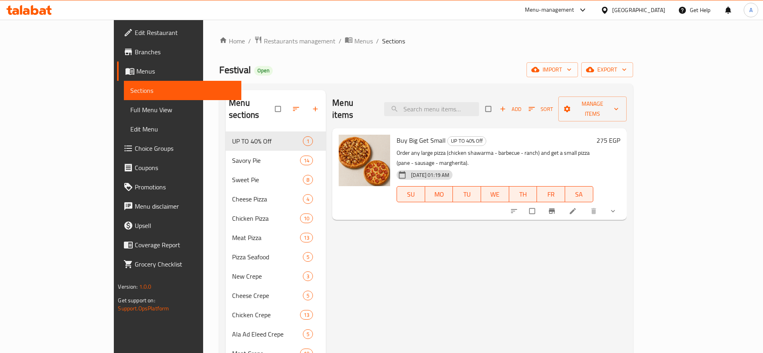
click at [39, 10] on icon at bounding box center [28, 10] width 45 height 10
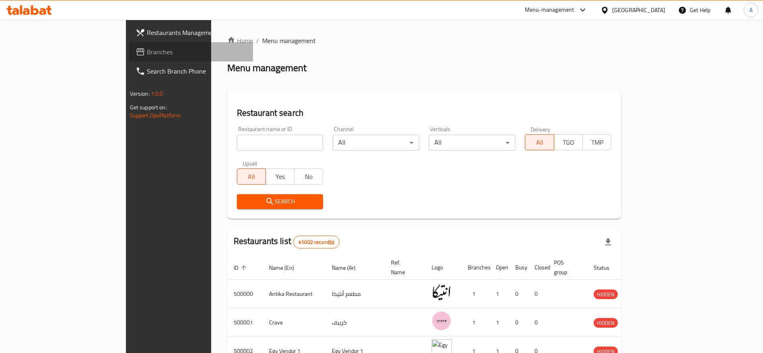
click at [147, 57] on span "Branches" at bounding box center [197, 52] width 100 height 10
drag, startPoint x: 258, startPoint y: 152, endPoint x: 251, endPoint y: 144, distance: 10.5
click at [251, 144] on div "Restaurant name or ID Restaurant name or ID" at bounding box center [280, 138] width 96 height 34
click at [251, 144] on input "search" at bounding box center [280, 143] width 86 height 16
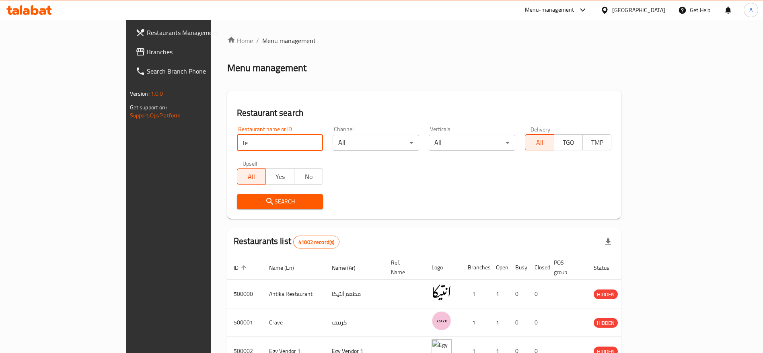
type input "f"
paste input "697115"
type input "697115"
click button "Search" at bounding box center [280, 201] width 86 height 15
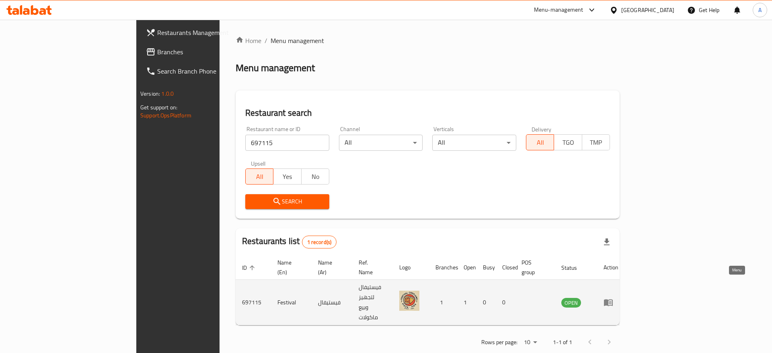
click at [613, 298] on icon "enhanced table" at bounding box center [609, 303] width 10 height 10
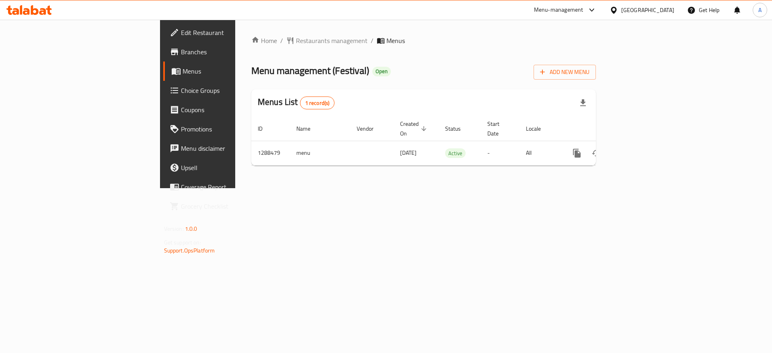
click at [48, 13] on icon at bounding box center [49, 10] width 6 height 9
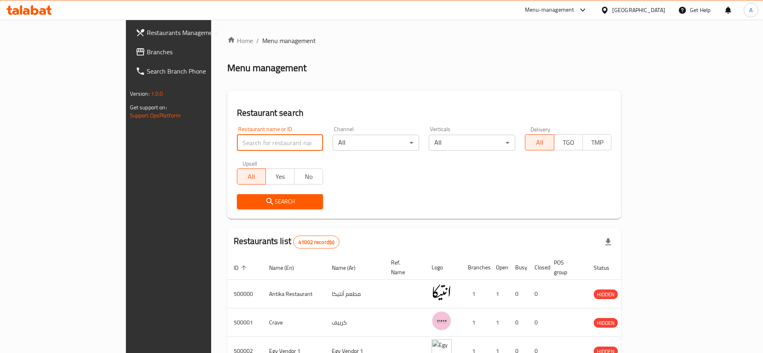
click at [237, 146] on input "search" at bounding box center [280, 143] width 86 height 16
type input "Surf &Turf"
click button "Search" at bounding box center [280, 201] width 86 height 15
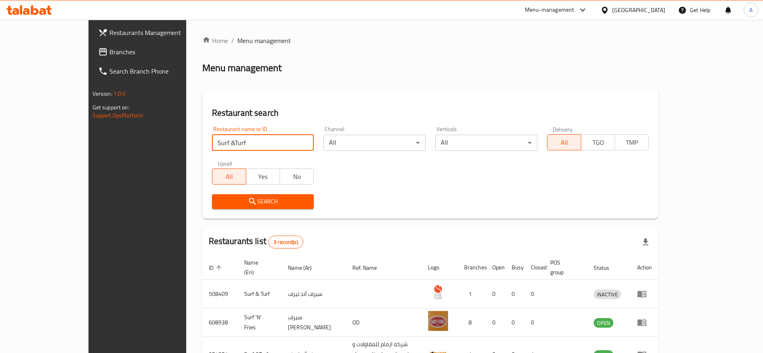
scroll to position [47, 0]
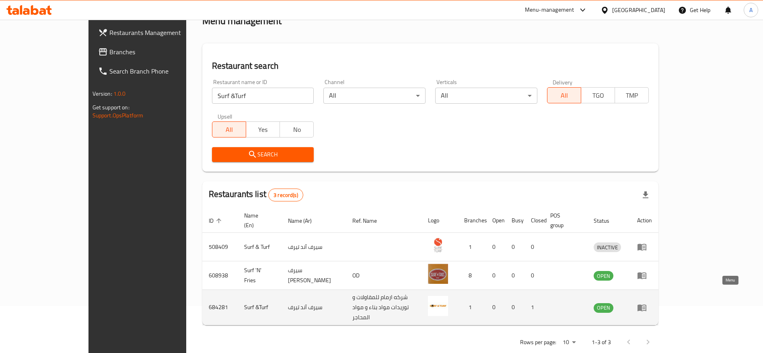
click at [647, 303] on icon "enhanced table" at bounding box center [642, 308] width 10 height 10
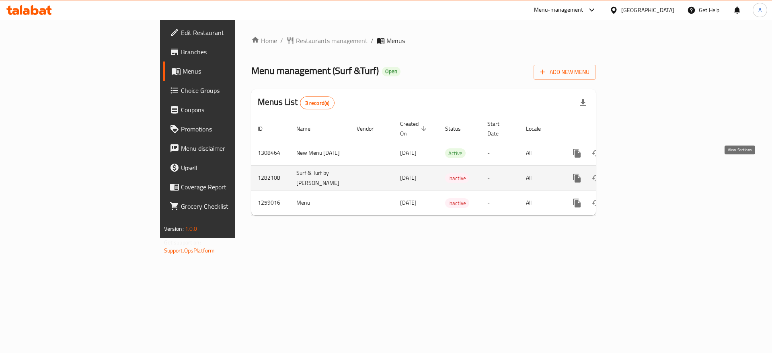
click at [645, 176] on link "enhanced table" at bounding box center [635, 178] width 19 height 19
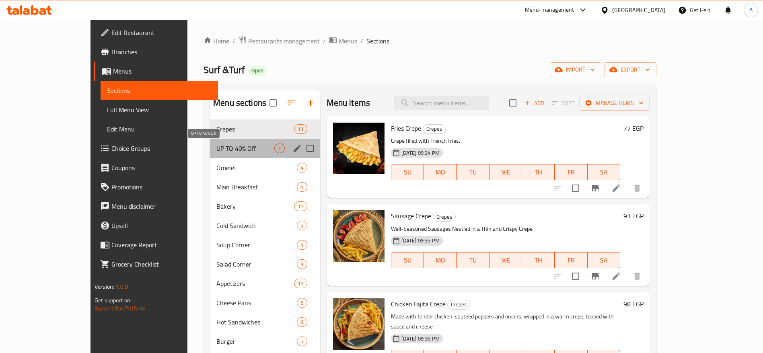
click at [216, 146] on span "UP TO 40% Off" at bounding box center [245, 149] width 58 height 10
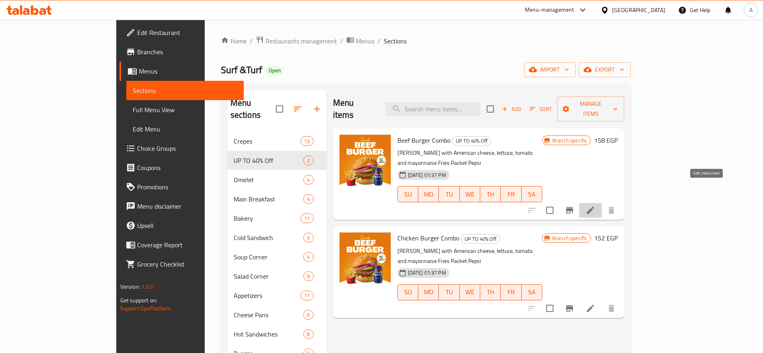
click at [595, 206] on icon at bounding box center [591, 211] width 10 height 10
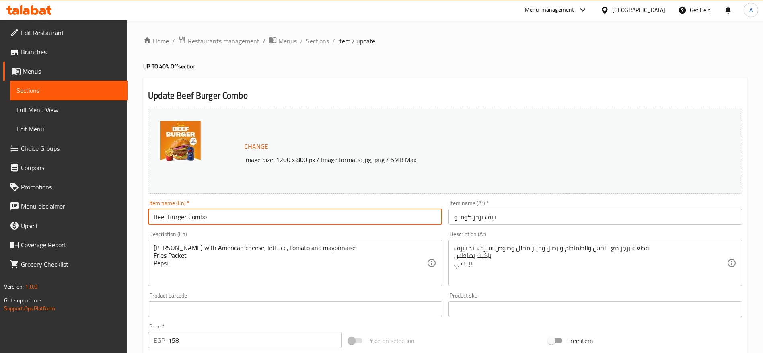
click at [314, 218] on input "Beef Burger Combo" at bounding box center [295, 217] width 294 height 16
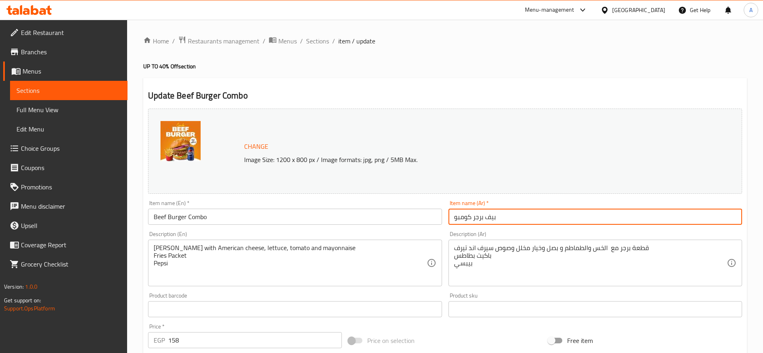
click at [558, 211] on input "بيف برجر كومبو" at bounding box center [596, 217] width 294 height 16
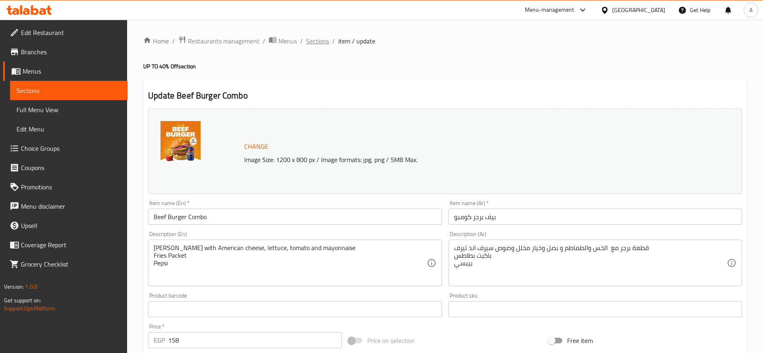
click at [313, 41] on span "Sections" at bounding box center [317, 41] width 23 height 10
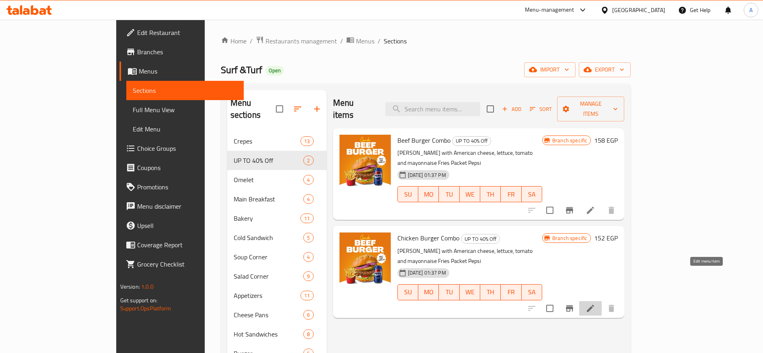
click at [594, 305] on icon at bounding box center [590, 308] width 7 height 7
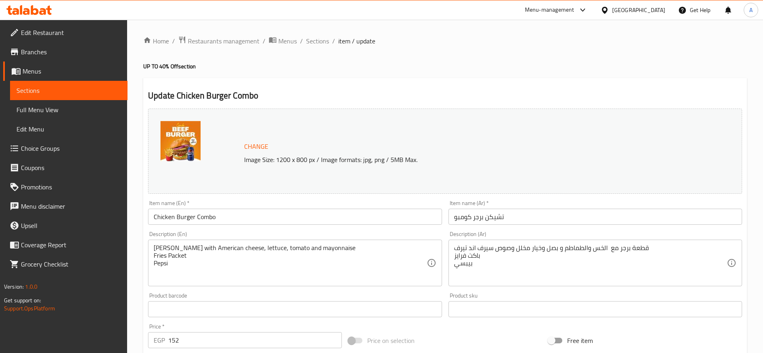
click at [361, 218] on input "Chicken Burger Combo" at bounding box center [295, 217] width 294 height 16
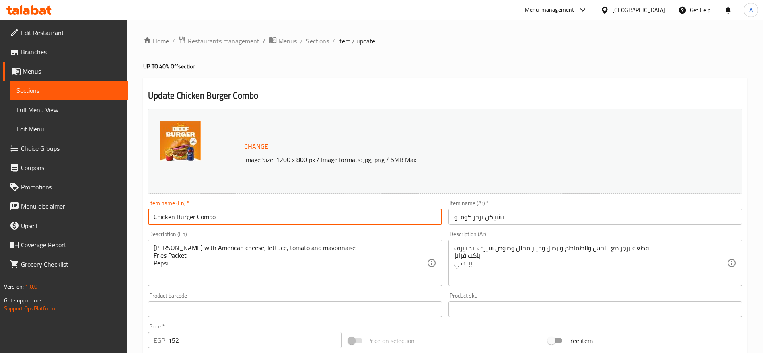
click at [361, 218] on input "Chicken Burger Combo" at bounding box center [295, 217] width 294 height 16
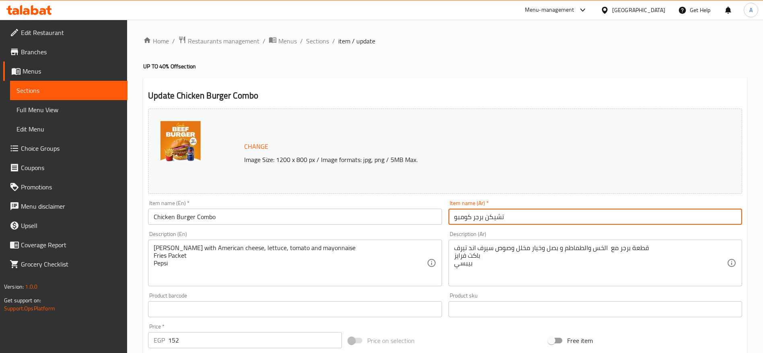
click at [516, 216] on input "تشيكن برجر كومبو" at bounding box center [596, 217] width 294 height 16
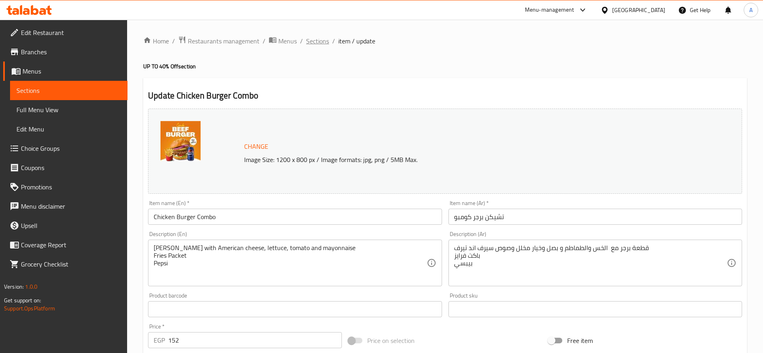
click at [321, 45] on span "Sections" at bounding box center [317, 41] width 23 height 10
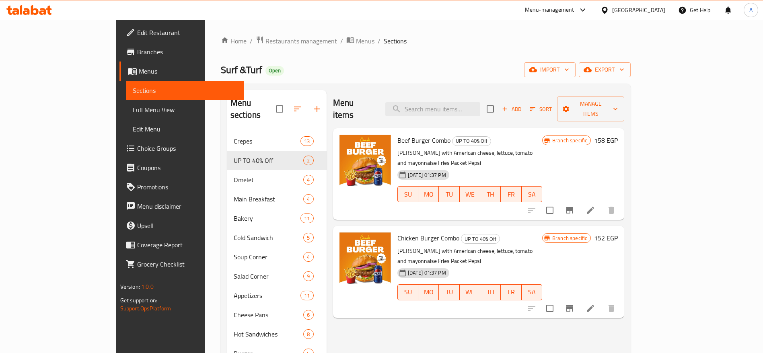
click at [356, 39] on span "Menus" at bounding box center [365, 41] width 19 height 10
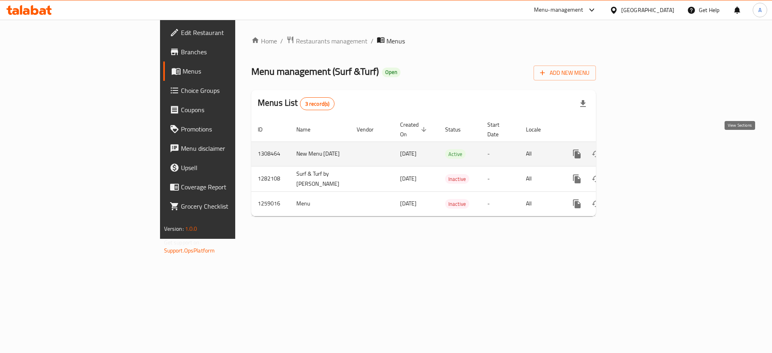
click at [640, 150] on icon "enhanced table" at bounding box center [635, 154] width 10 height 10
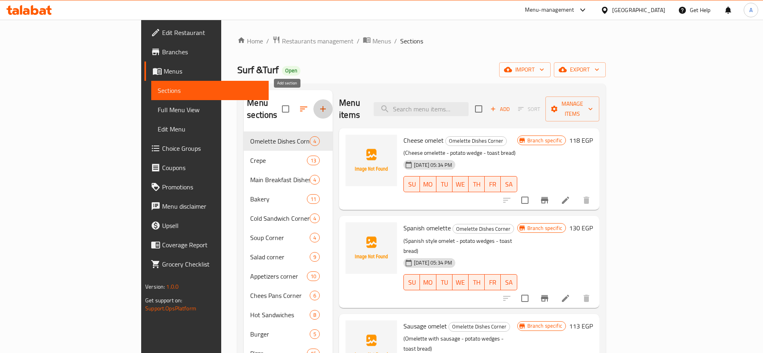
click at [318, 105] on icon "button" at bounding box center [323, 109] width 10 height 10
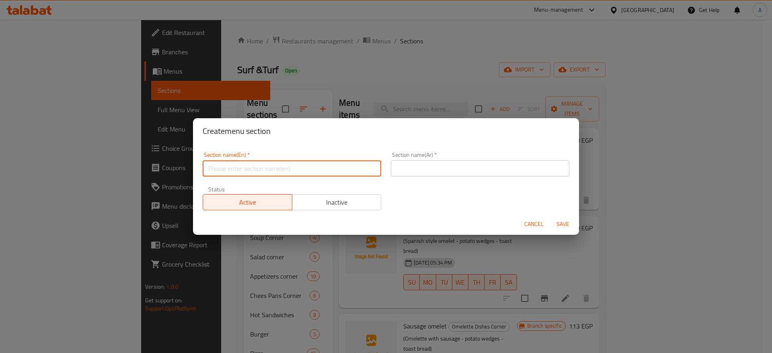
click at [353, 167] on input "text" at bounding box center [292, 168] width 179 height 16
type input "UP TO 40% Off"
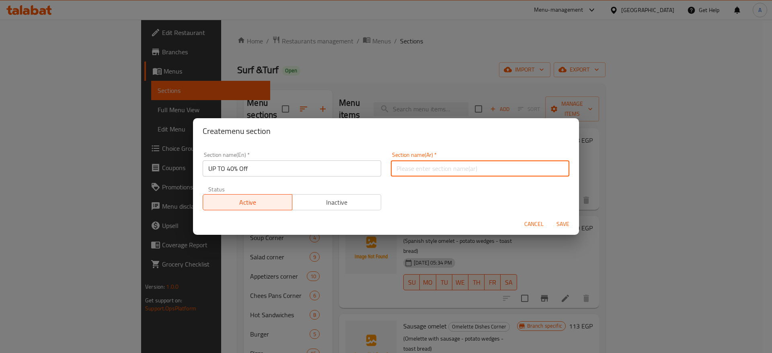
click at [455, 168] on input "text" at bounding box center [480, 168] width 179 height 16
type input "خصومات تصل إلى 40%"
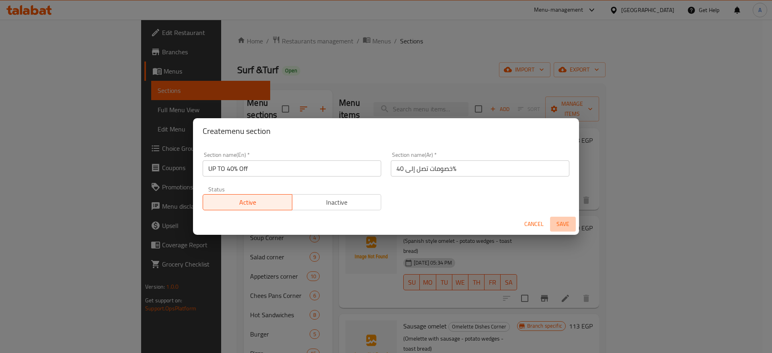
click at [566, 225] on span "Save" at bounding box center [563, 224] width 19 height 10
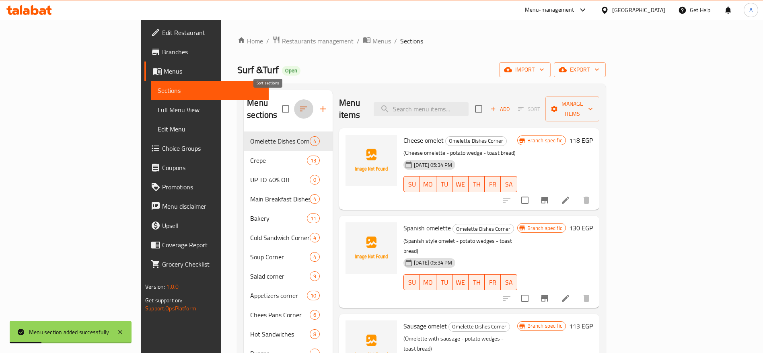
click at [299, 104] on icon "button" at bounding box center [304, 109] width 10 height 10
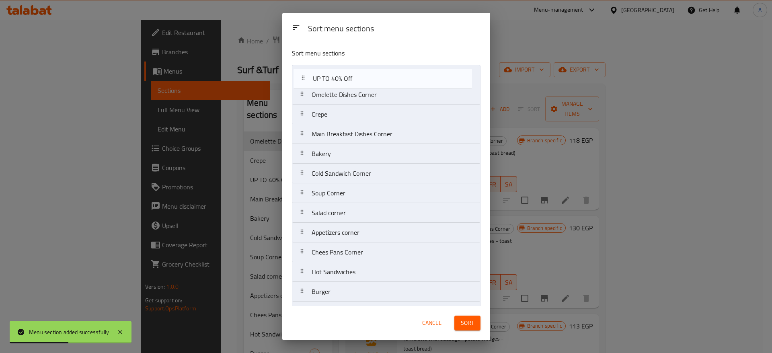
drag, startPoint x: 301, startPoint y: 118, endPoint x: 302, endPoint y: 79, distance: 39.0
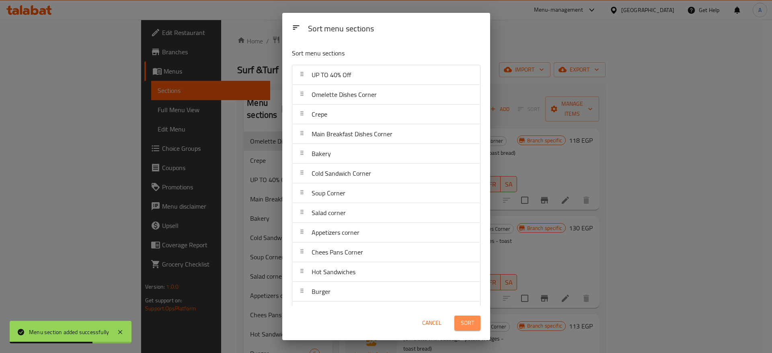
click at [465, 328] on span "Sort" at bounding box center [467, 323] width 13 height 10
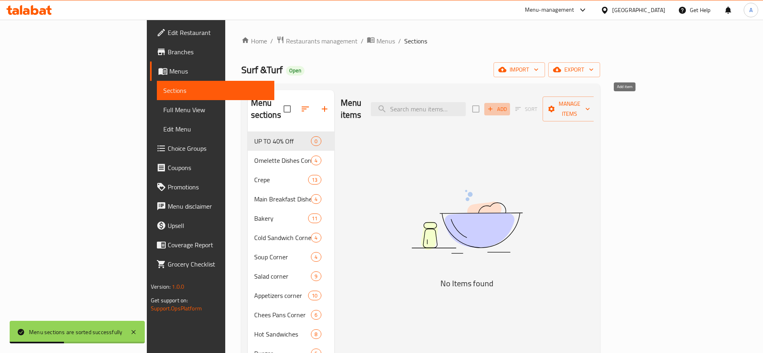
click at [508, 105] on span "Add" at bounding box center [497, 109] width 22 height 9
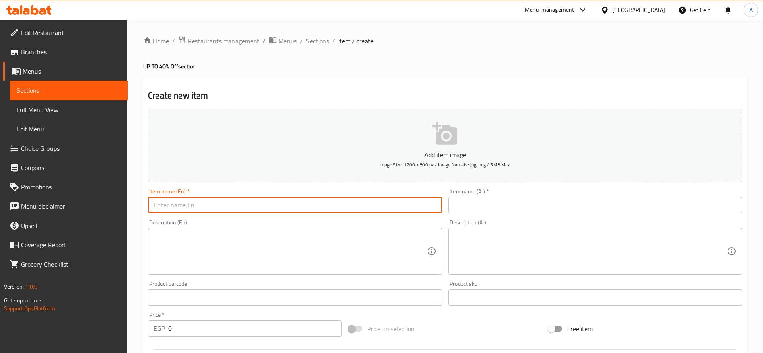
click at [203, 204] on input "text" at bounding box center [295, 205] width 294 height 16
paste input "Beef Burger Combo"
type input "Beef Burger Combo"
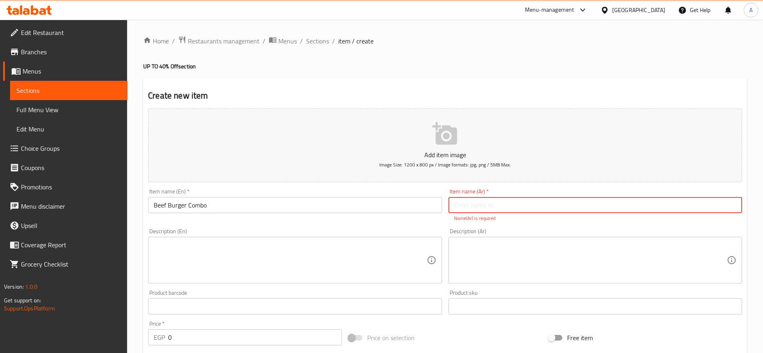
paste input "بيف برجر كومبو"
type input "بيف برجر كومبو"
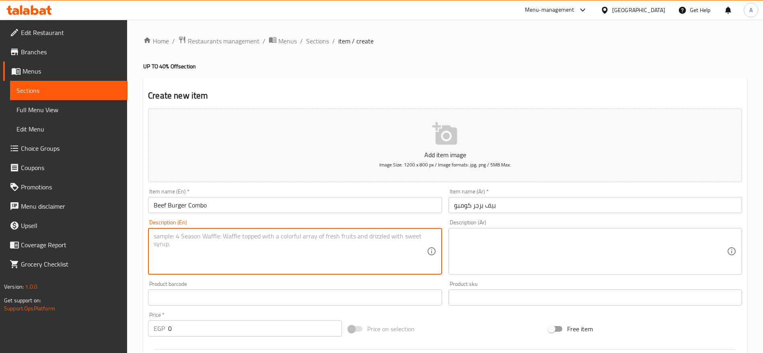
click at [190, 251] on textarea at bounding box center [290, 252] width 273 height 38
paste textarea "[PERSON_NAME] with American cheese, lettuce, tomato and mayonnaise Fries Packet…"
type textarea "[PERSON_NAME] with American cheese, lettuce, tomato and mayonnaise Fries Packet…"
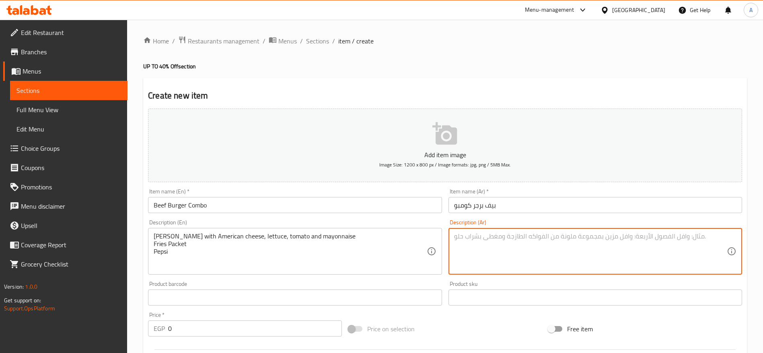
paste textarea "قطعة برجر مع الخس والطماطم و بصل وخيار مخلل وصوص سيرف اند تيرف باكيت بطاطس بيبسي"
type textarea "قطعة برجر مع الخس والطماطم و بصل وخيار مخلل وصوص سيرف اند تيرف باكيت بطاطس بيبسي"
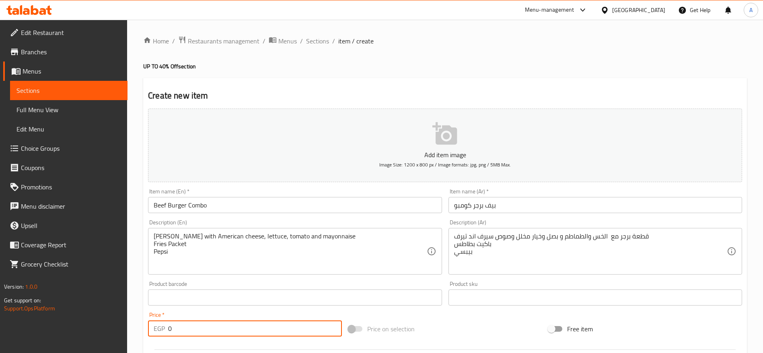
click at [261, 327] on input "0" at bounding box center [255, 329] width 174 height 16
type input "175"
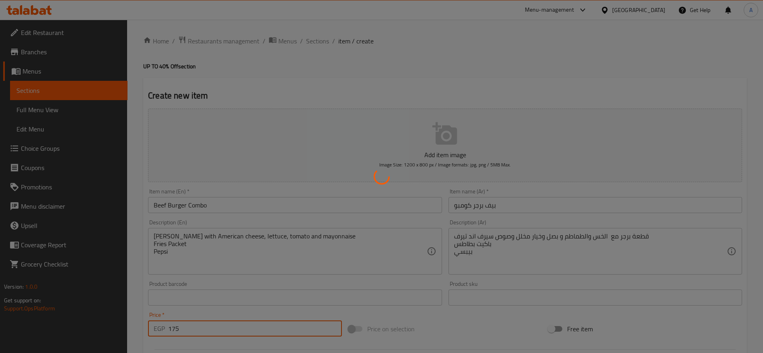
type input "0"
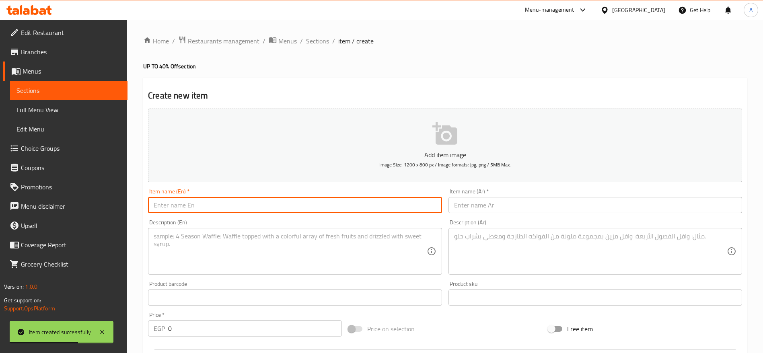
paste input "Chicken Burger Combo"
type input "Chicken Burger Combo"
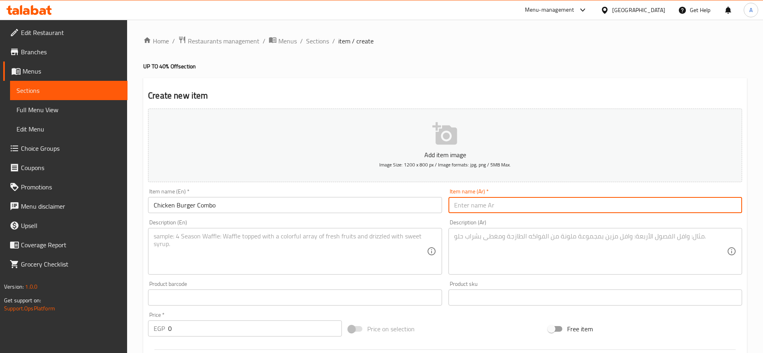
paste input "تشيكن برجر كومبو"
type input "تشيكن برجر كومبو"
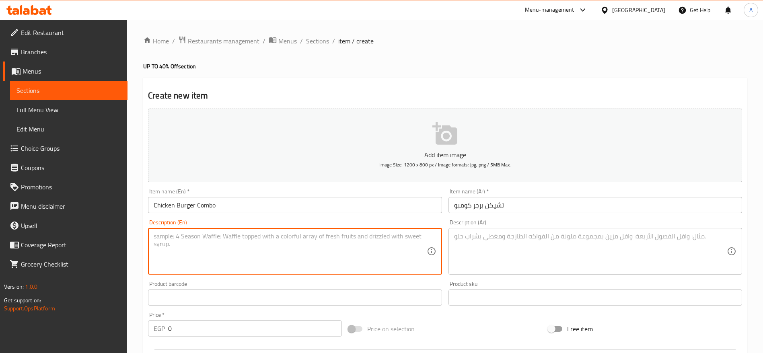
click at [293, 246] on textarea at bounding box center [290, 252] width 273 height 38
paste textarea "[PERSON_NAME] with American cheese, lettuce, tomato and mayonnaise Fries Packet…"
type textarea "[PERSON_NAME] with American cheese, lettuce, tomato and mayonnaise Fries Packet…"
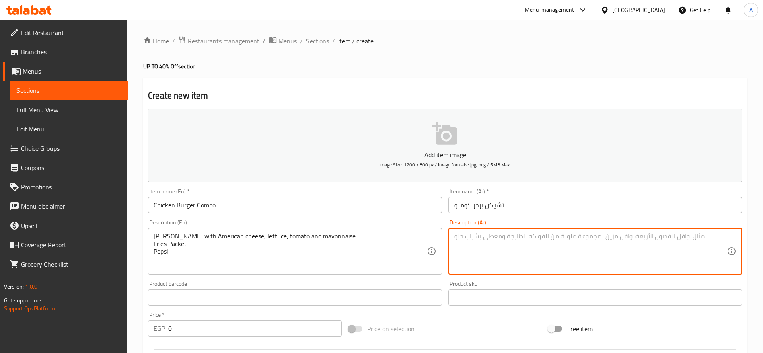
paste textarea "قطعة برجر مع الخس والطماطم و بصل وخيار مخلل وصوص سيرف اند تيرف باكت فرايز بيبسي"
click at [653, 237] on textarea "قطعة برجر مع الخس والطماطم و بصل وخيار مخلل وصوص سيرف اند تيرف باكت فرايز بيبسي" at bounding box center [590, 252] width 273 height 38
type textarea "قطعة برجر مع الخس والطماطم و بصل وخيار مخلل وصوص سيرف اند تيرف باكت فرايز بيبسي"
click at [275, 325] on input "0" at bounding box center [255, 329] width 174 height 16
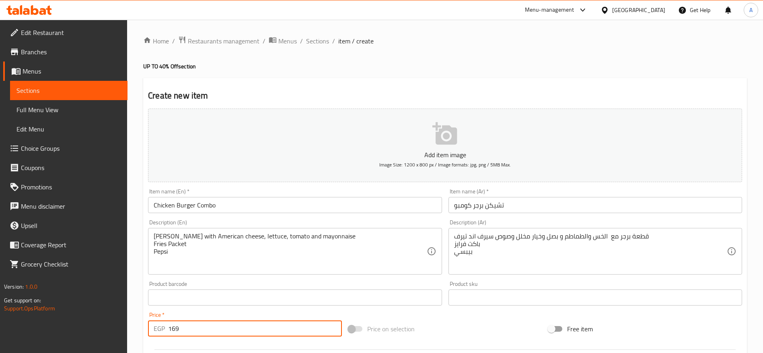
type input "169"
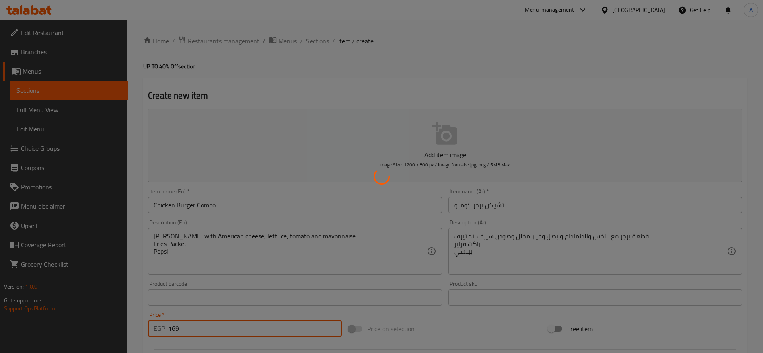
type input "0"
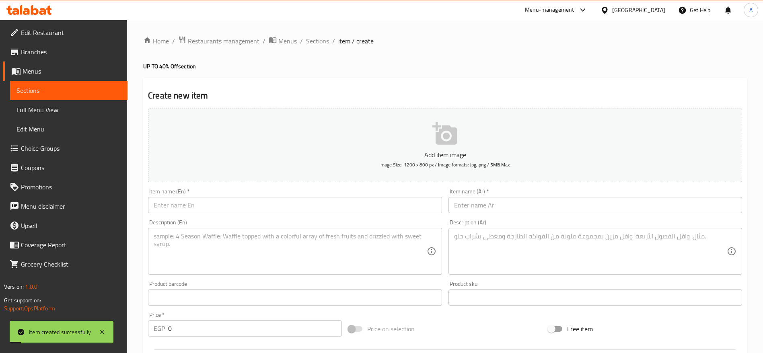
click at [325, 43] on span "Sections" at bounding box center [317, 41] width 23 height 10
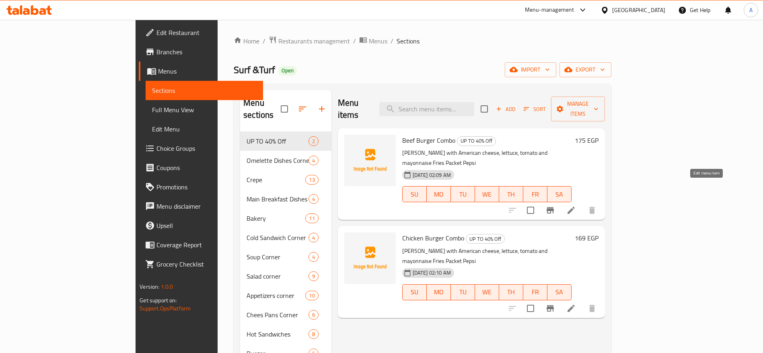
click at [575, 207] on icon at bounding box center [571, 210] width 7 height 7
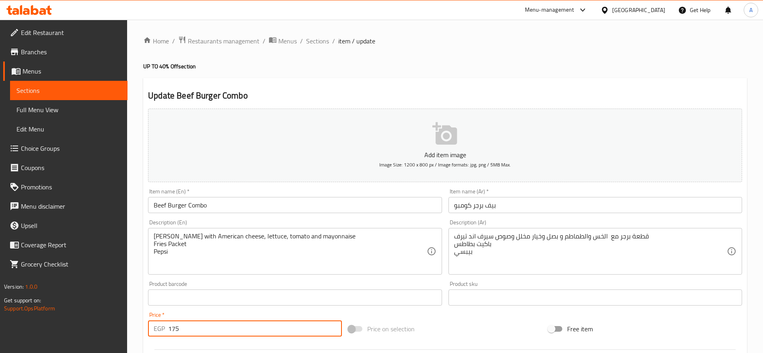
click at [282, 327] on input "175" at bounding box center [255, 329] width 174 height 16
paste input ".5555555555556"
type input "175.5555555555556"
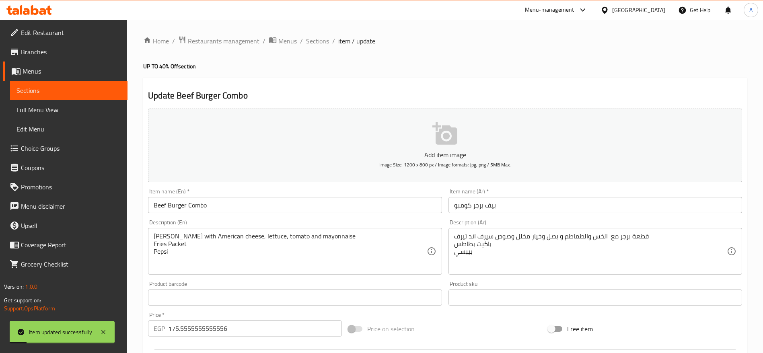
click at [319, 43] on span "Sections" at bounding box center [317, 41] width 23 height 10
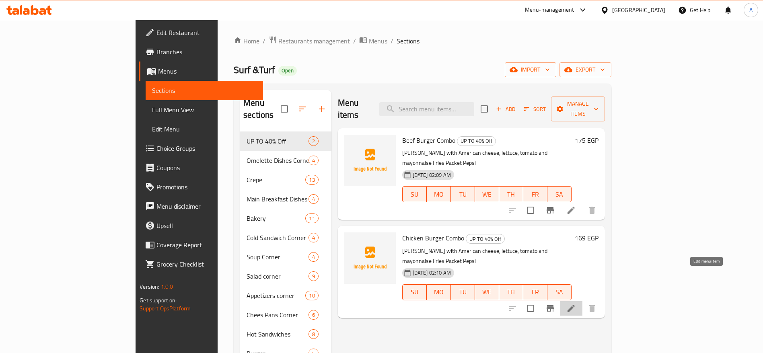
click at [576, 304] on icon at bounding box center [571, 309] width 10 height 10
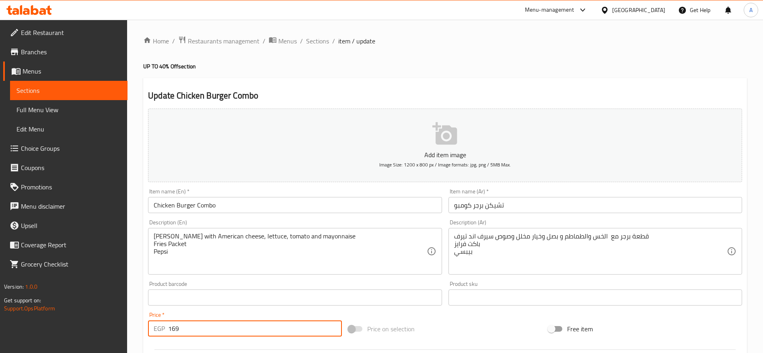
click at [253, 323] on input "169" at bounding box center [255, 329] width 174 height 16
paste input "8.888888888888"
type input "168.8888888888889"
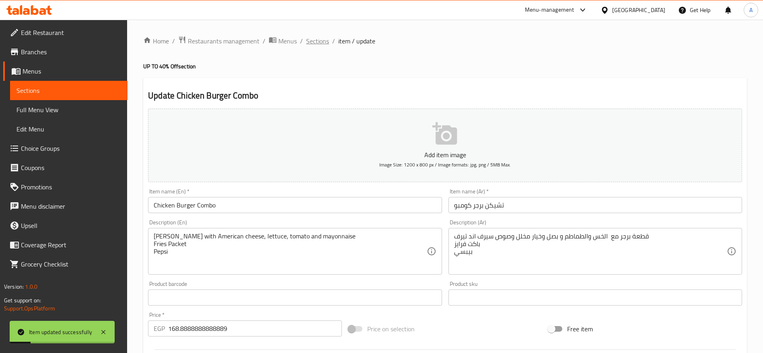
click at [319, 37] on span "Sections" at bounding box center [317, 41] width 23 height 10
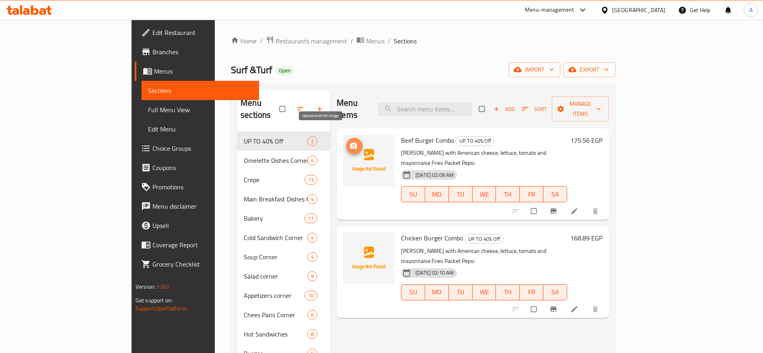
click at [346, 142] on span "upload picture" at bounding box center [354, 146] width 16 height 8
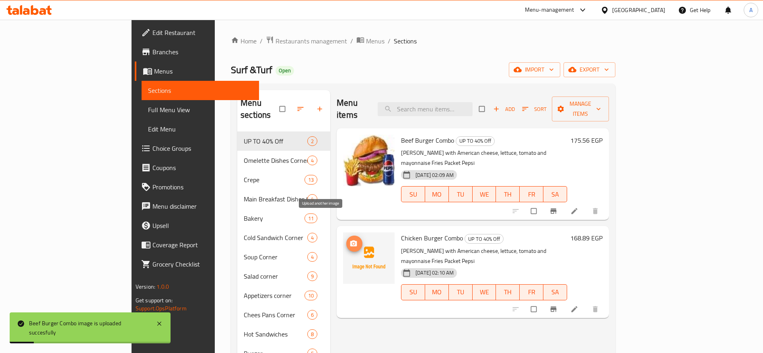
click at [352, 243] on circle "upload picture" at bounding box center [353, 244] width 2 height 2
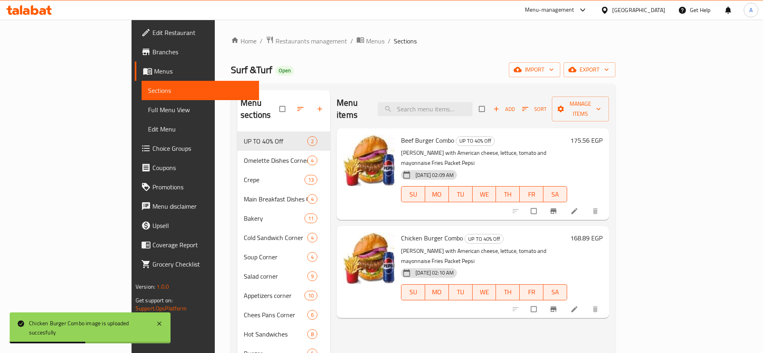
click at [45, 10] on icon at bounding box center [42, 11] width 7 height 7
